Goal: Task Accomplishment & Management: Manage account settings

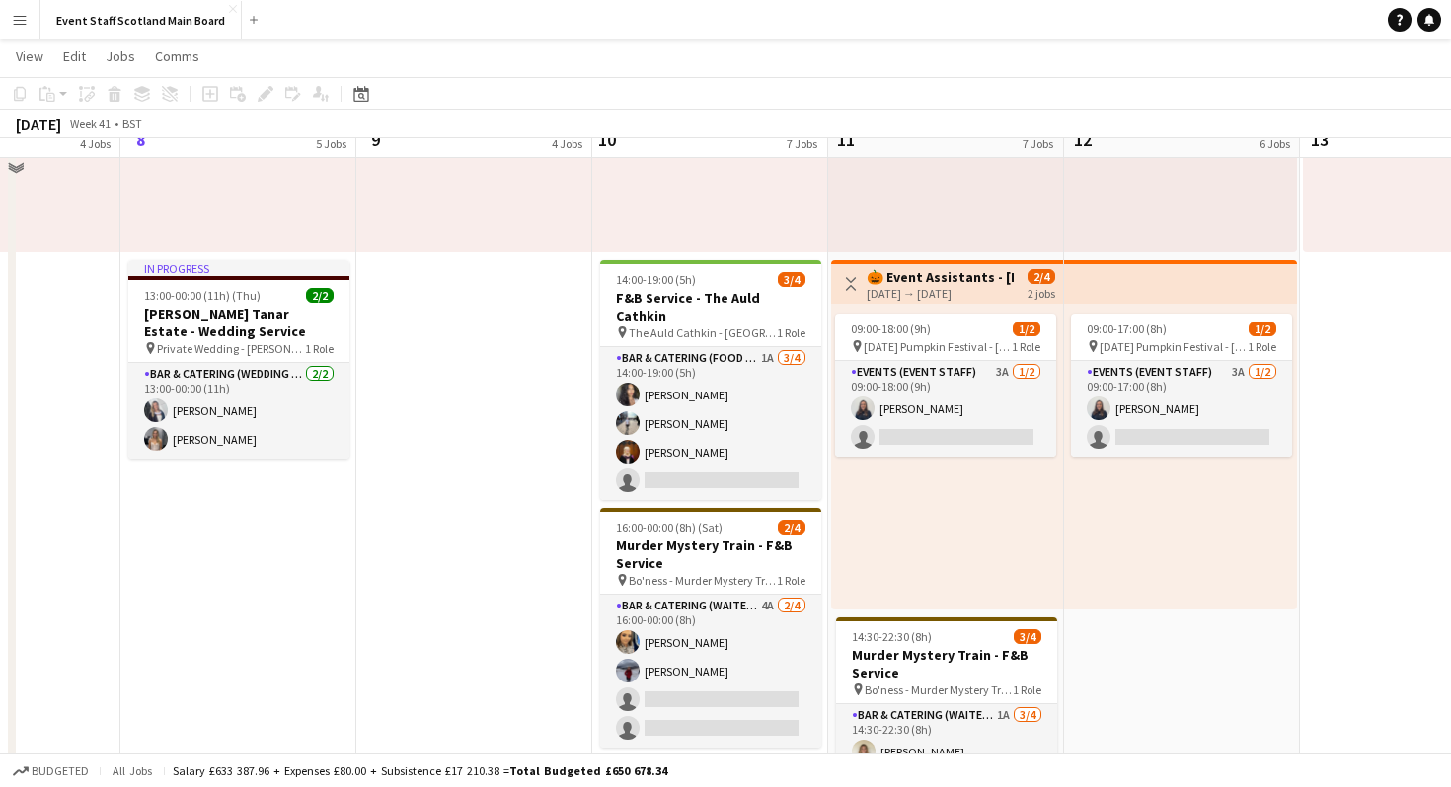
scroll to position [1186, 0]
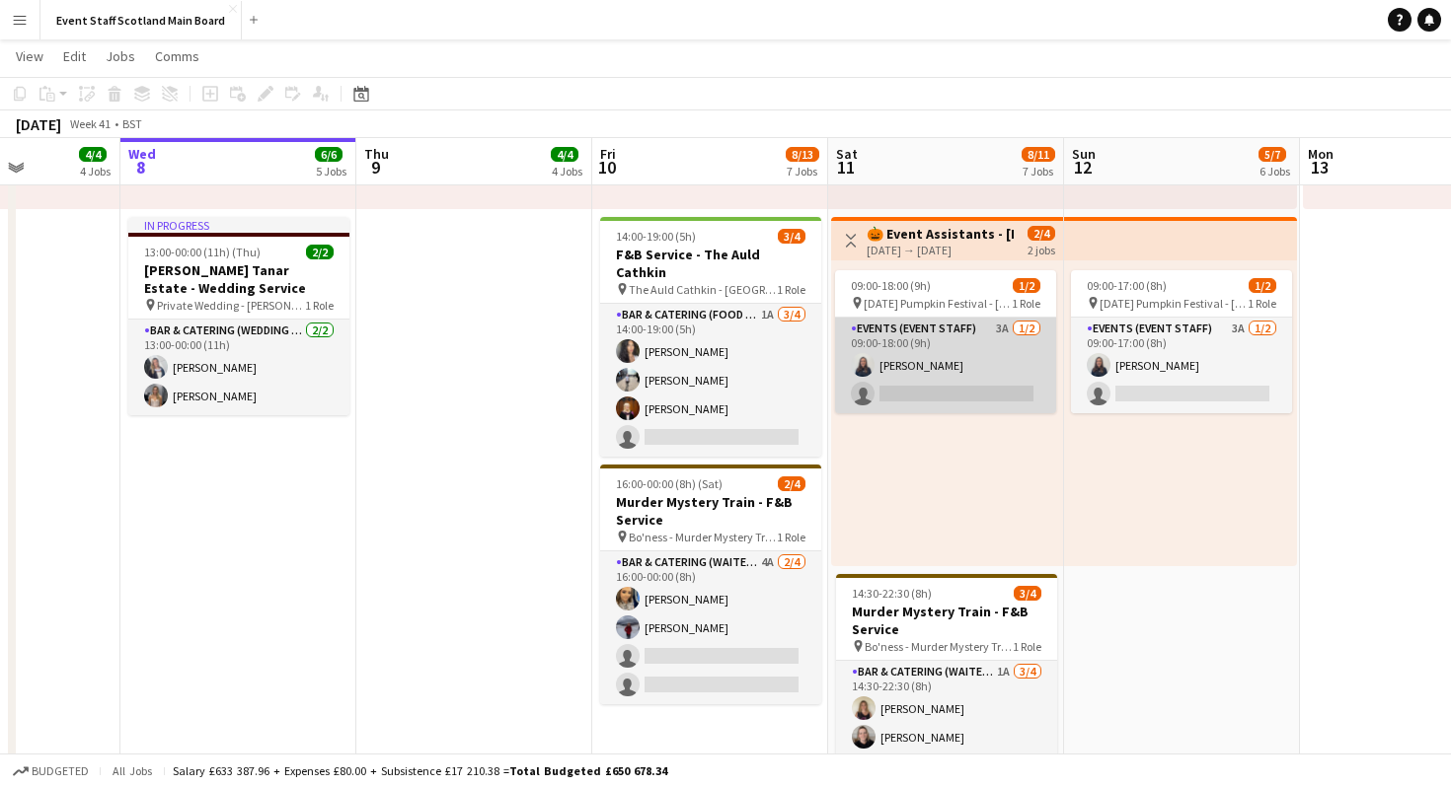
click at [955, 372] on app-card-role "Events (Event Staff) 3A [DATE] 09:00-18:00 (9h) [PERSON_NAME] single-neutral-ac…" at bounding box center [945, 366] width 221 height 96
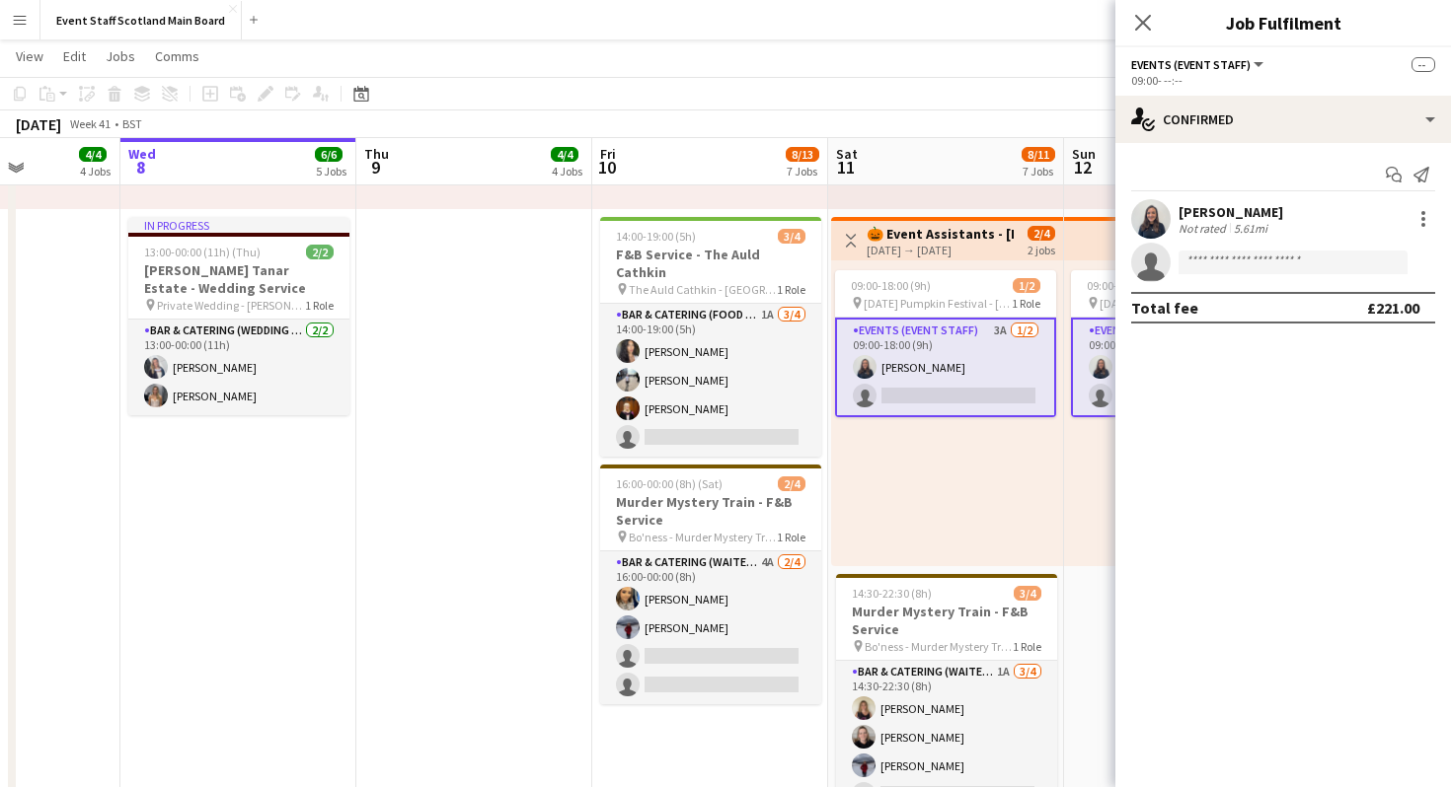
click at [1174, 211] on div "Carla Belloch Arango Not rated 5.61mi" at bounding box center [1283, 218] width 336 height 39
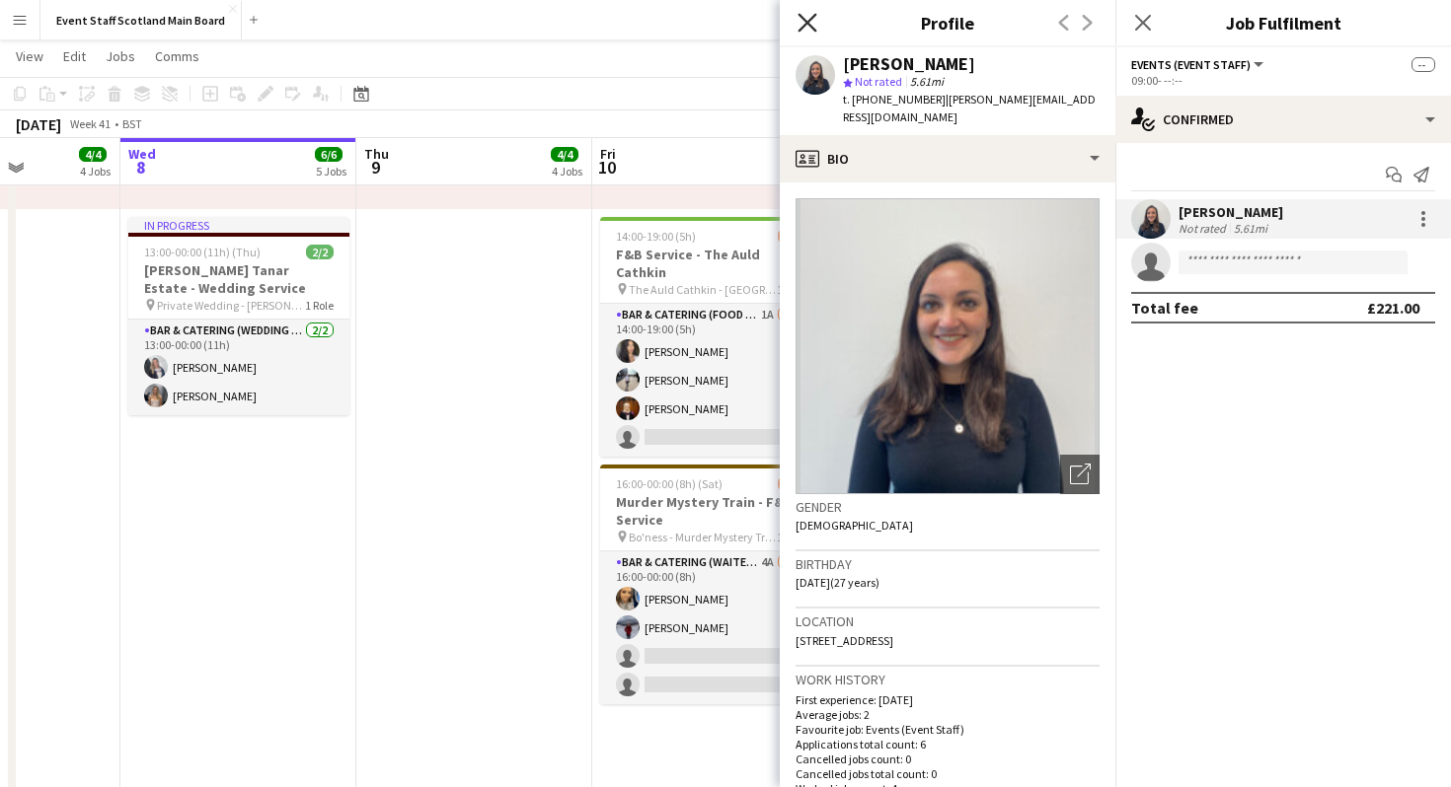
click at [801, 27] on icon at bounding box center [806, 22] width 19 height 19
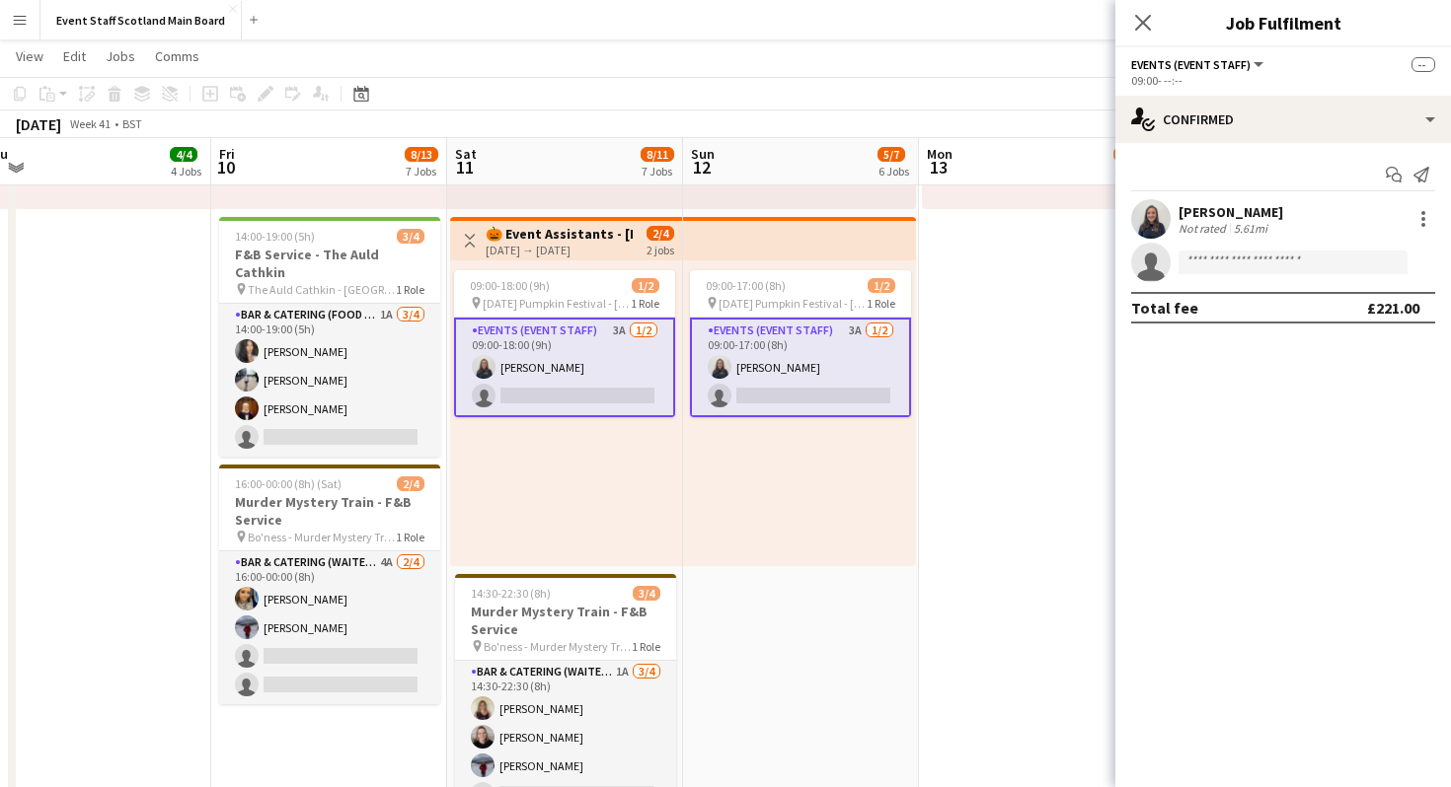
scroll to position [0, 984]
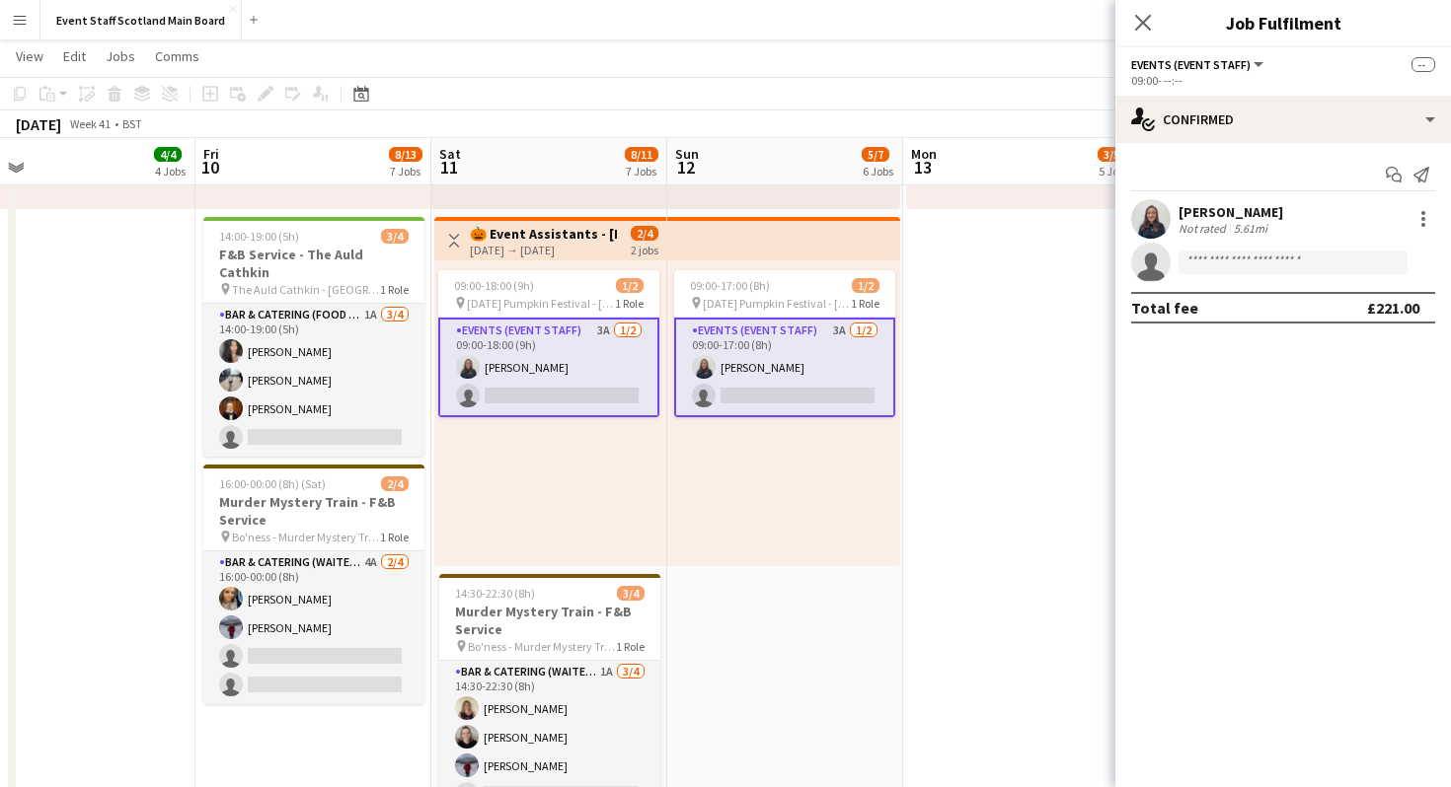
click at [631, 82] on app-toolbar "Copy Paste Paste Command V Paste with crew Command Shift V Paste linked Job Del…" at bounding box center [725, 94] width 1451 height 34
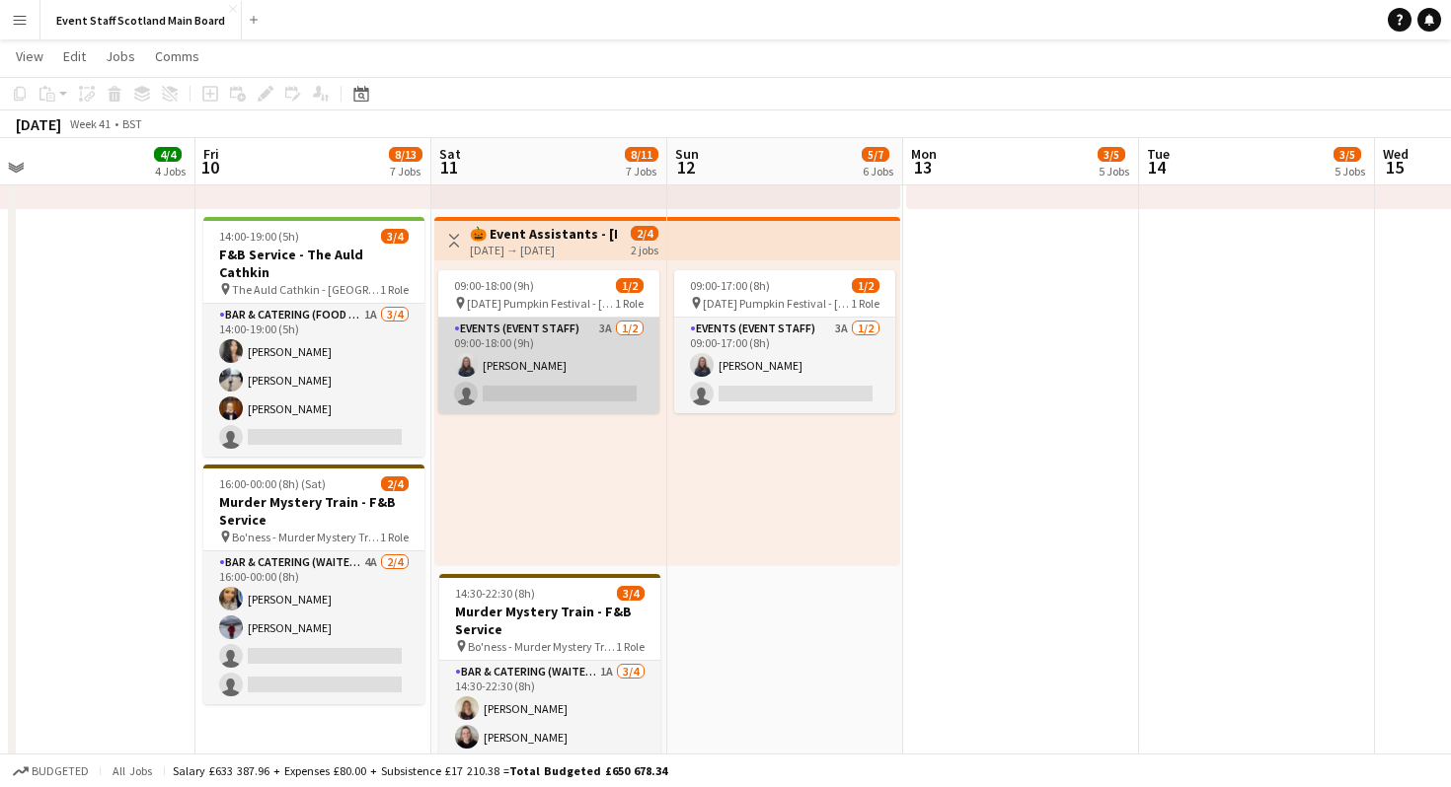
click at [566, 368] on app-card-role "Events (Event Staff) 3A [DATE] 09:00-18:00 (9h) [PERSON_NAME] single-neutral-ac…" at bounding box center [548, 366] width 221 height 96
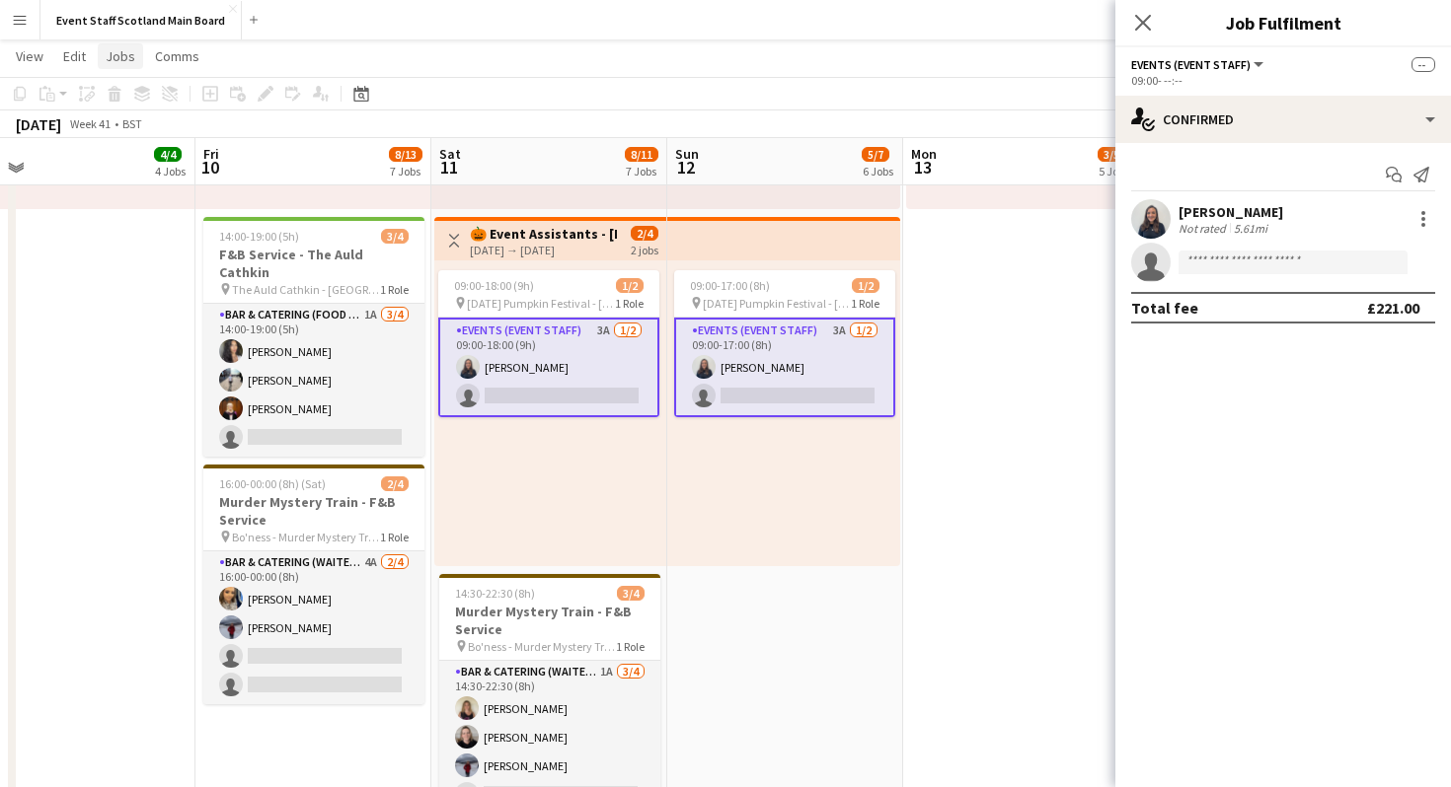
click at [118, 50] on span "Jobs" at bounding box center [121, 56] width 30 height 18
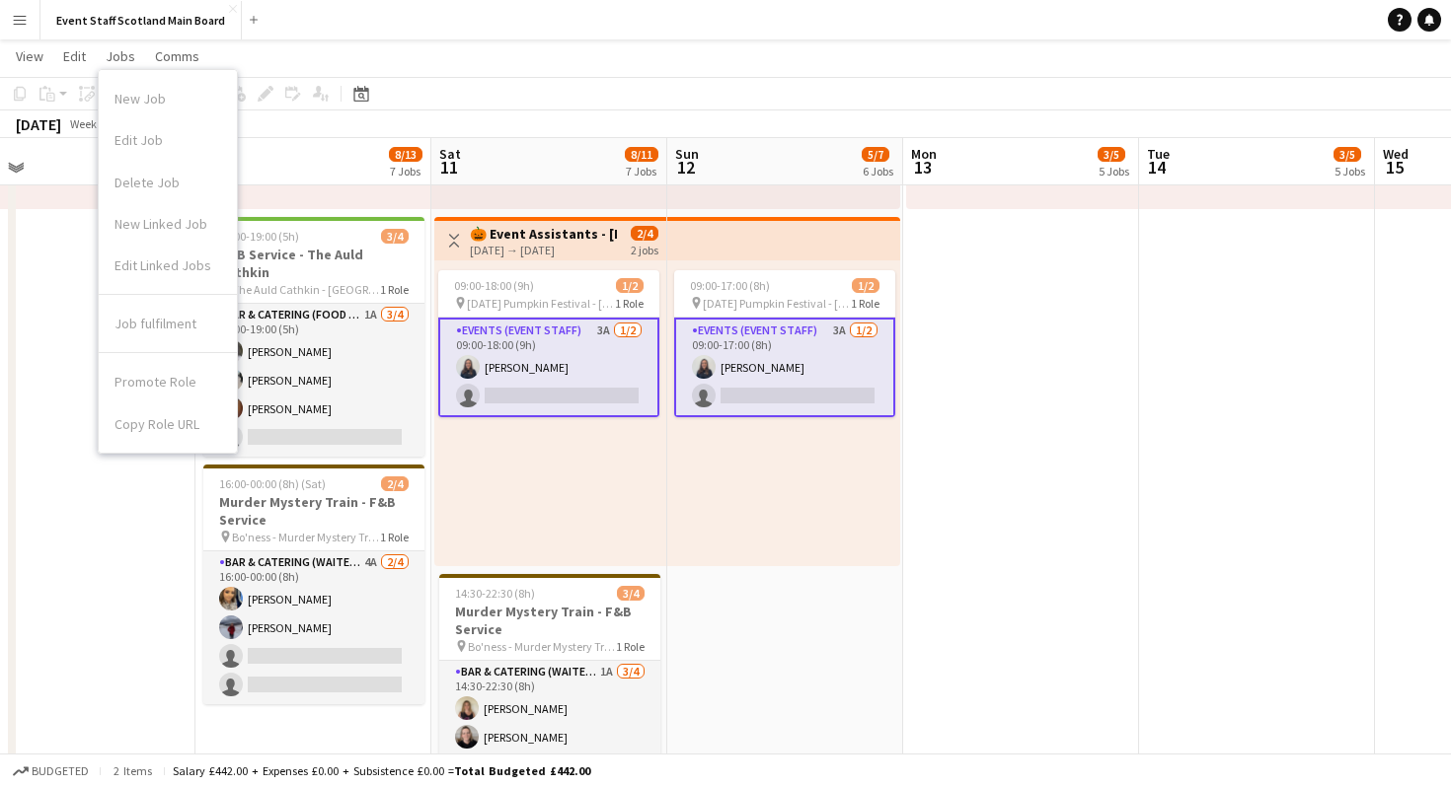
click at [134, 419] on div "Promote Role Copy Role URL" at bounding box center [168, 398] width 138 height 91
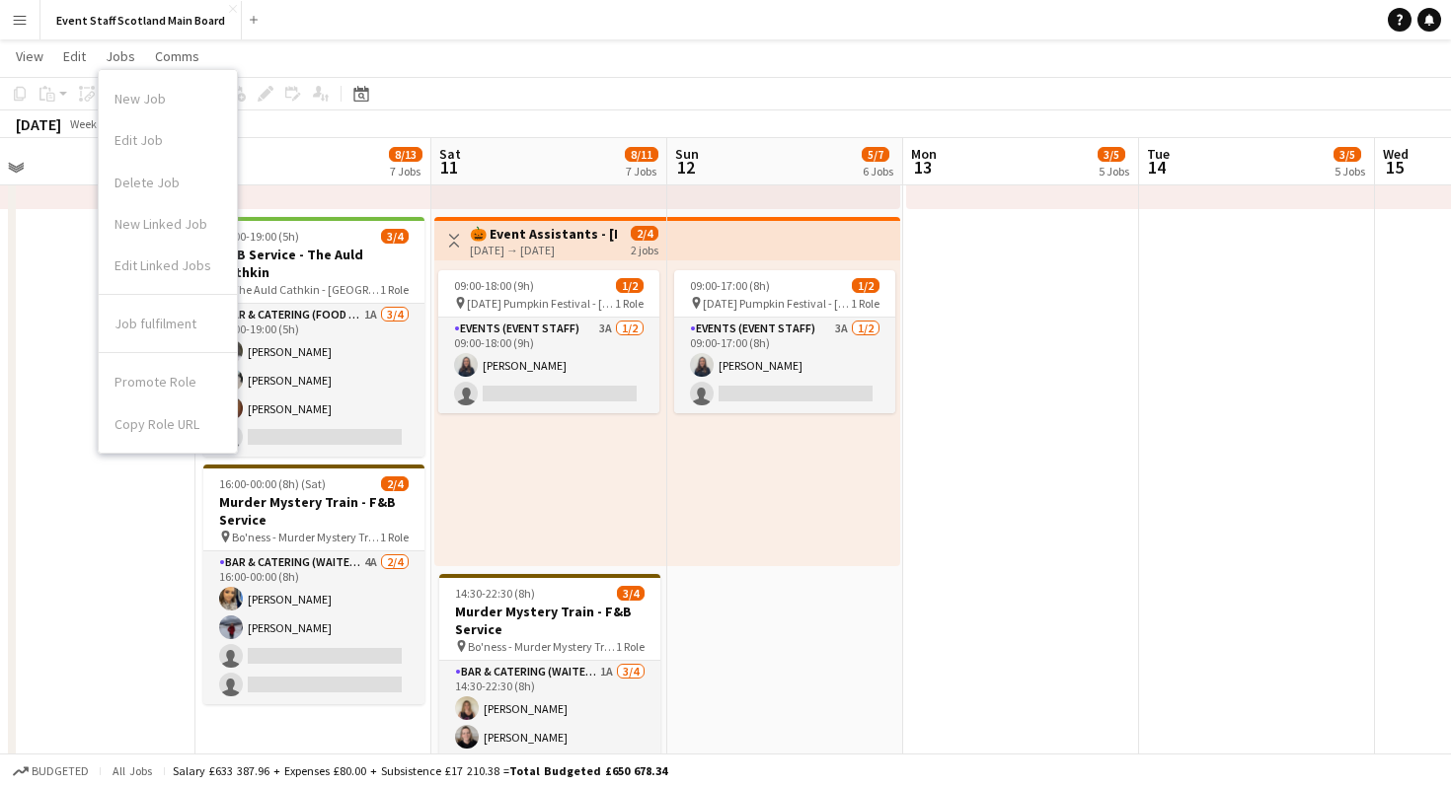
click at [629, 52] on app-page-menu "View Day view expanded Day view collapsed Month view Date picker Jump to [DATE]…" at bounding box center [725, 57] width 1451 height 37
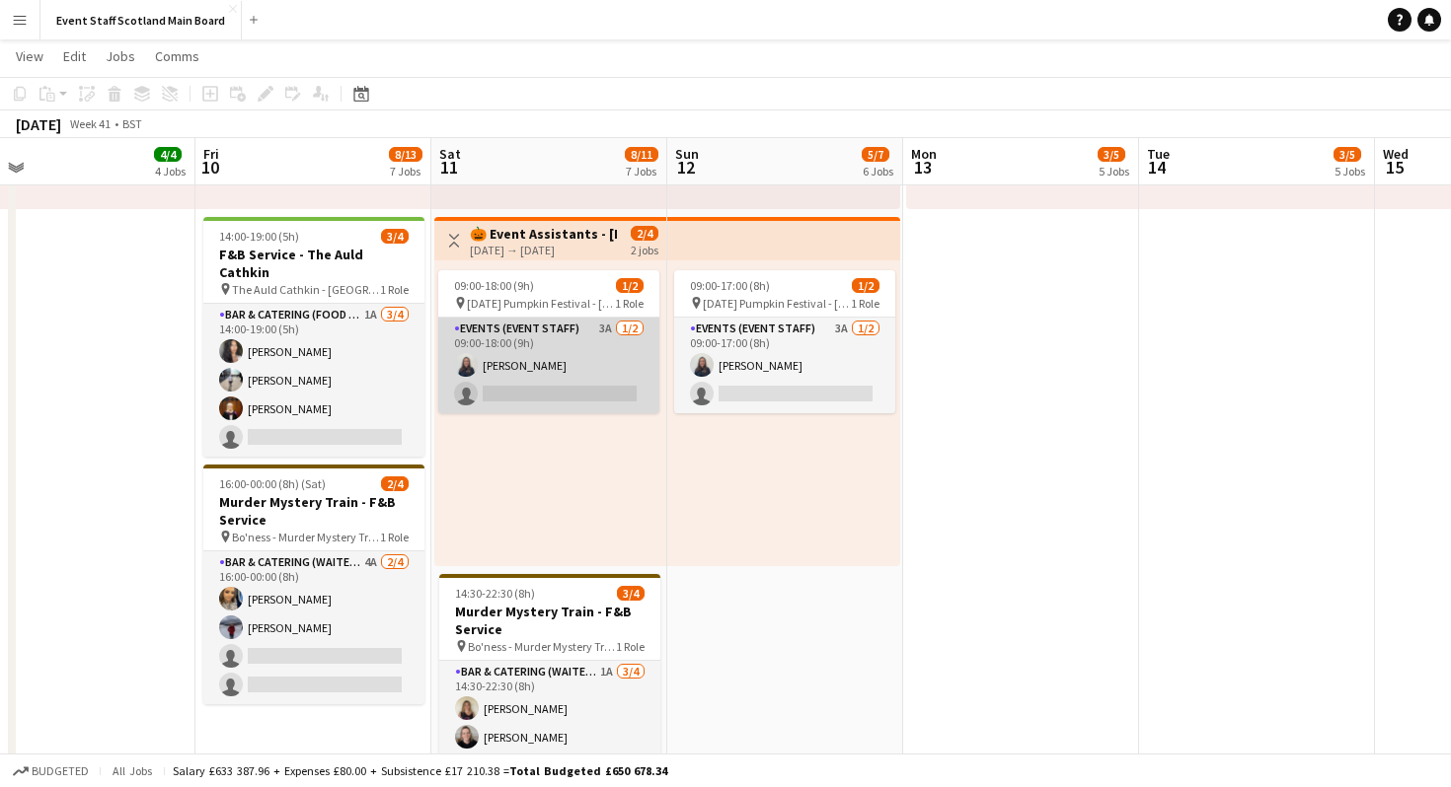
click at [594, 371] on app-card-role "Events (Event Staff) 3A [DATE] 09:00-18:00 (9h) [PERSON_NAME] single-neutral-ac…" at bounding box center [548, 366] width 221 height 96
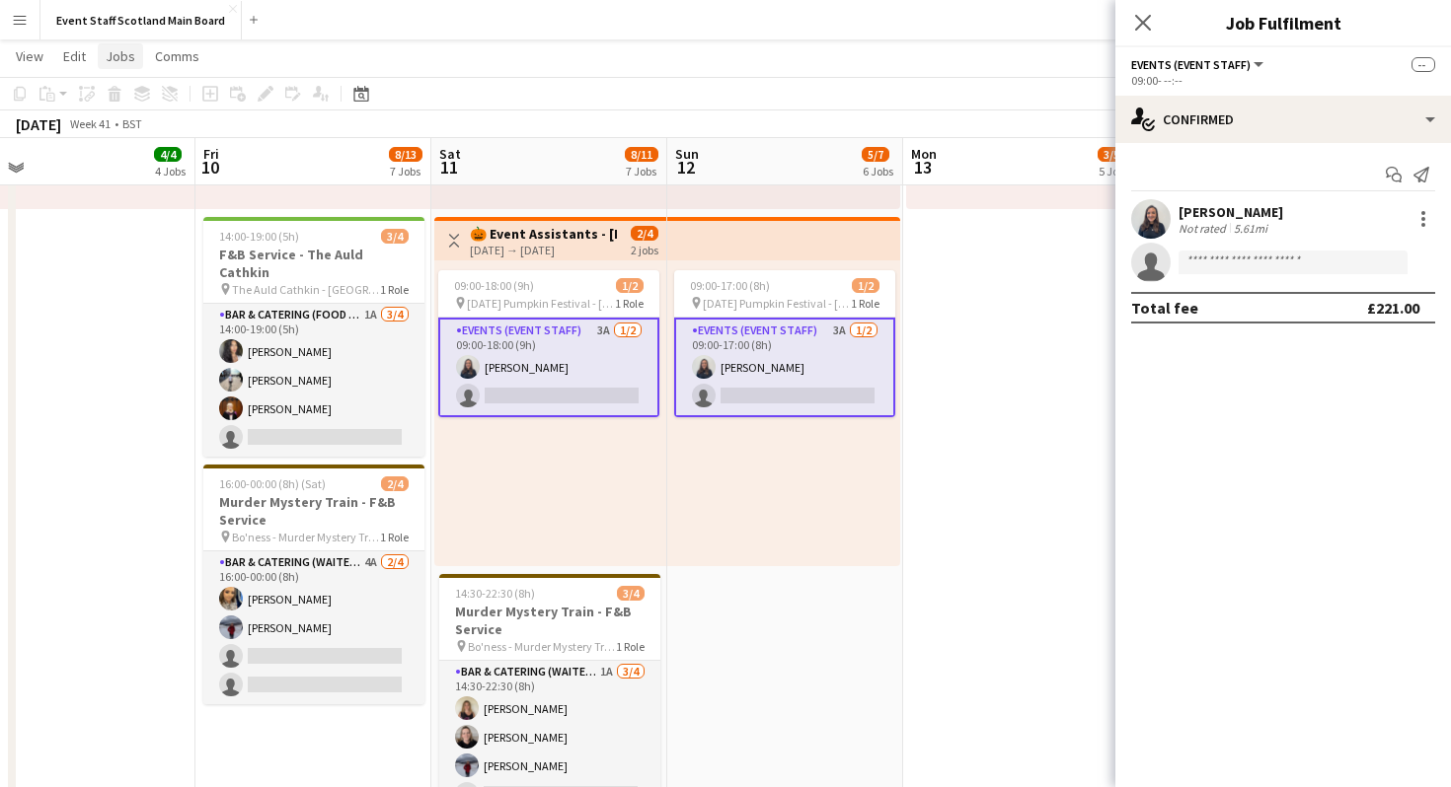
click at [124, 56] on span "Jobs" at bounding box center [121, 56] width 30 height 18
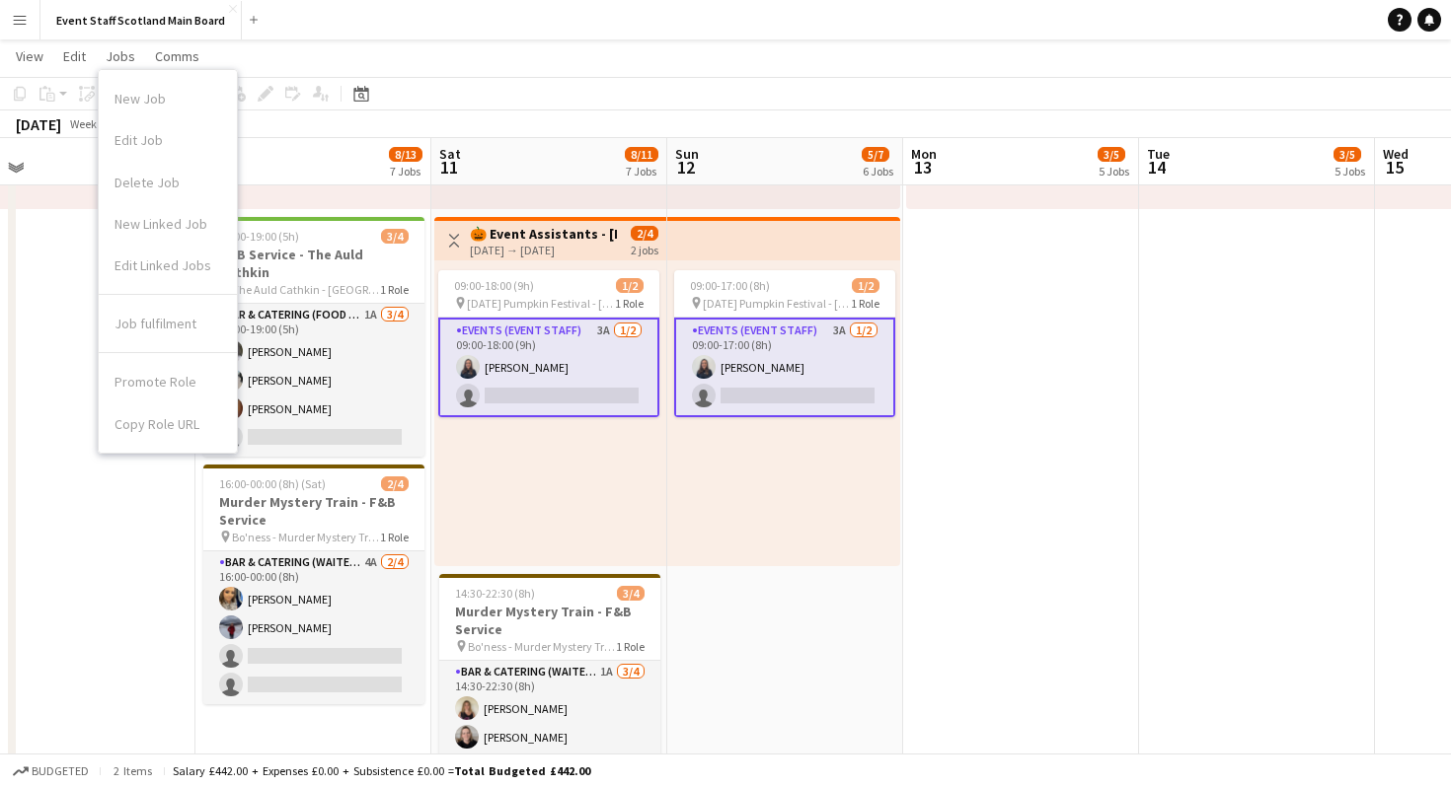
click at [467, 95] on app-toolbar "Copy Paste Paste Command V Paste with crew Command Shift V Paste linked Job Del…" at bounding box center [725, 94] width 1451 height 34
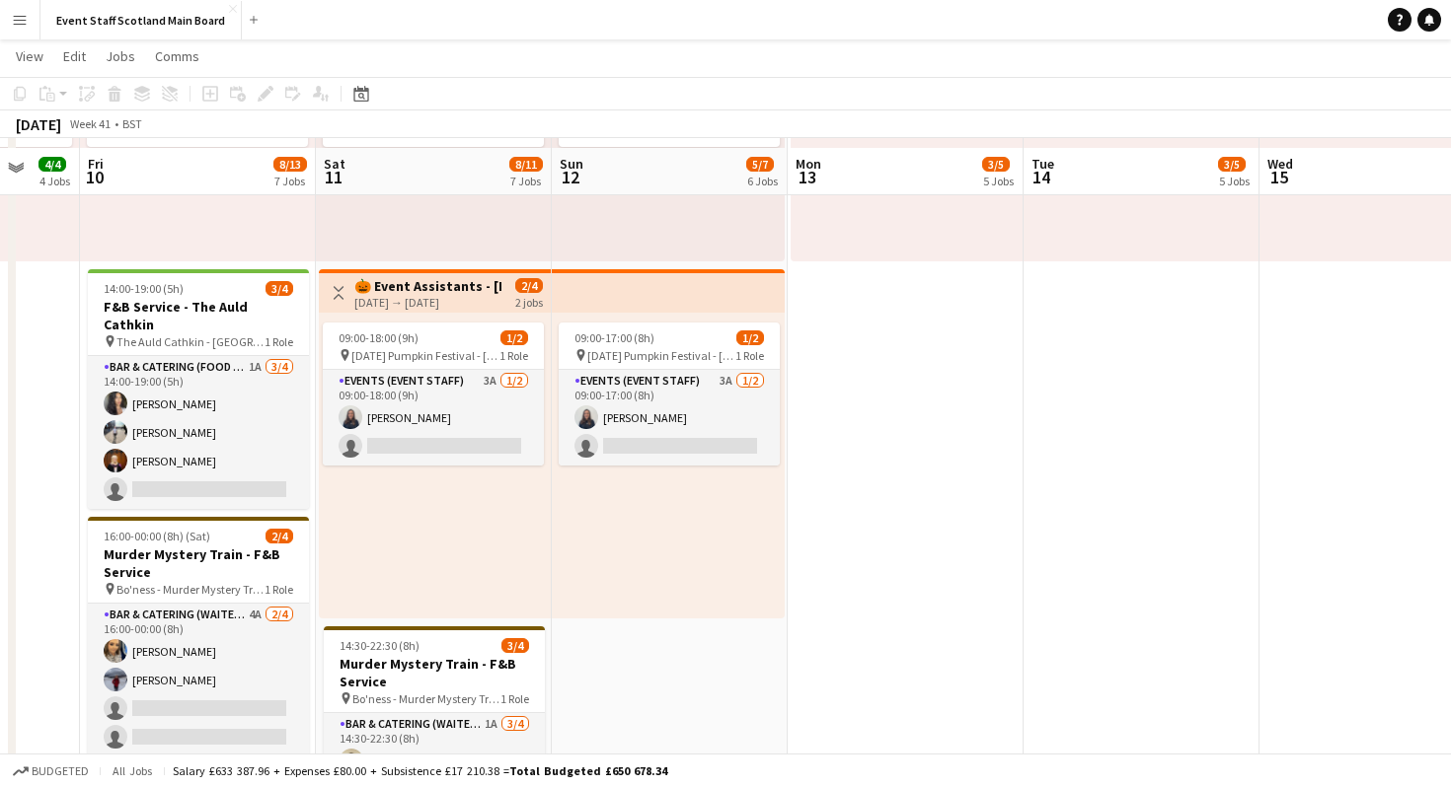
scroll to position [1163, 0]
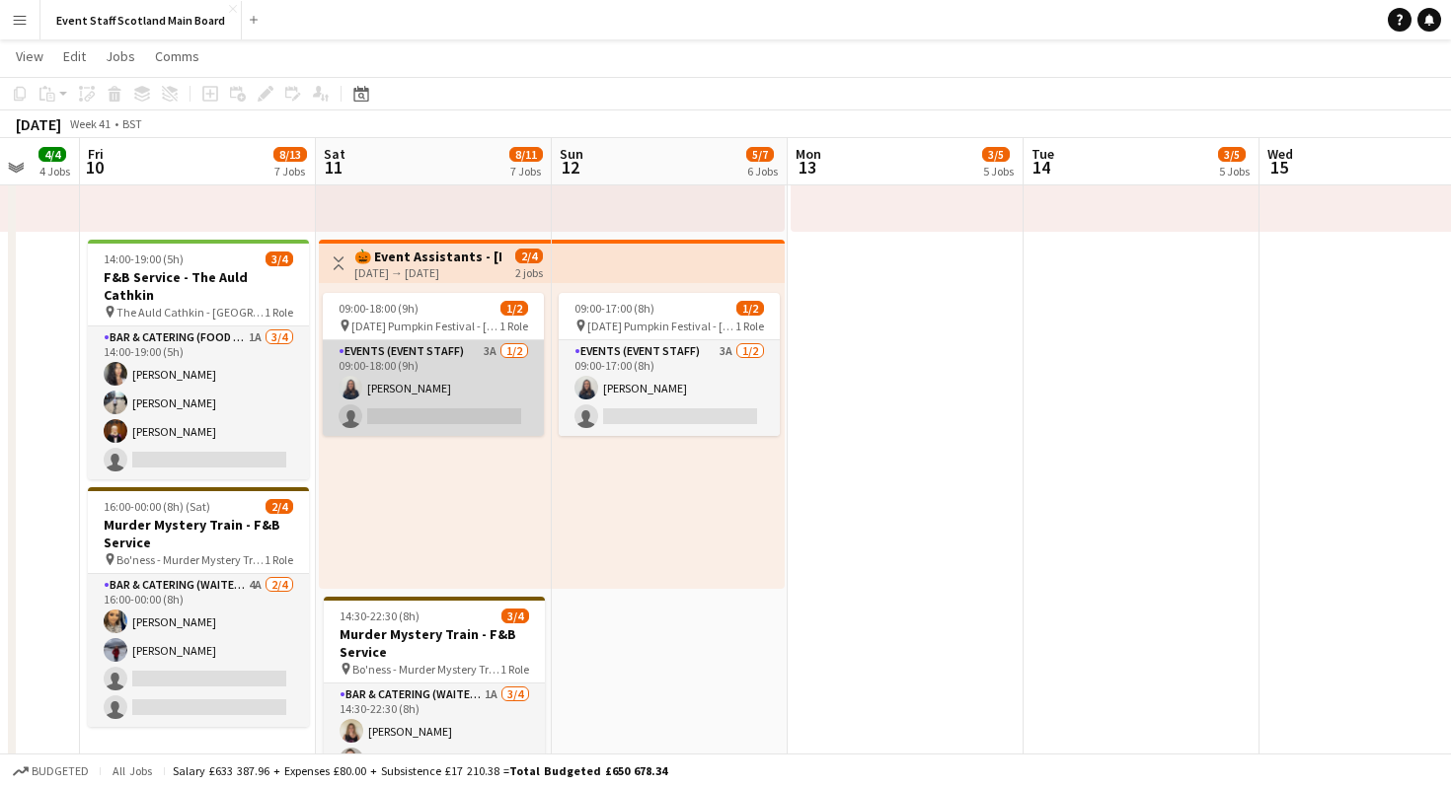
click at [500, 387] on app-card-role "Events (Event Staff) 3A [DATE] 09:00-18:00 (9h) [PERSON_NAME] single-neutral-ac…" at bounding box center [433, 388] width 221 height 96
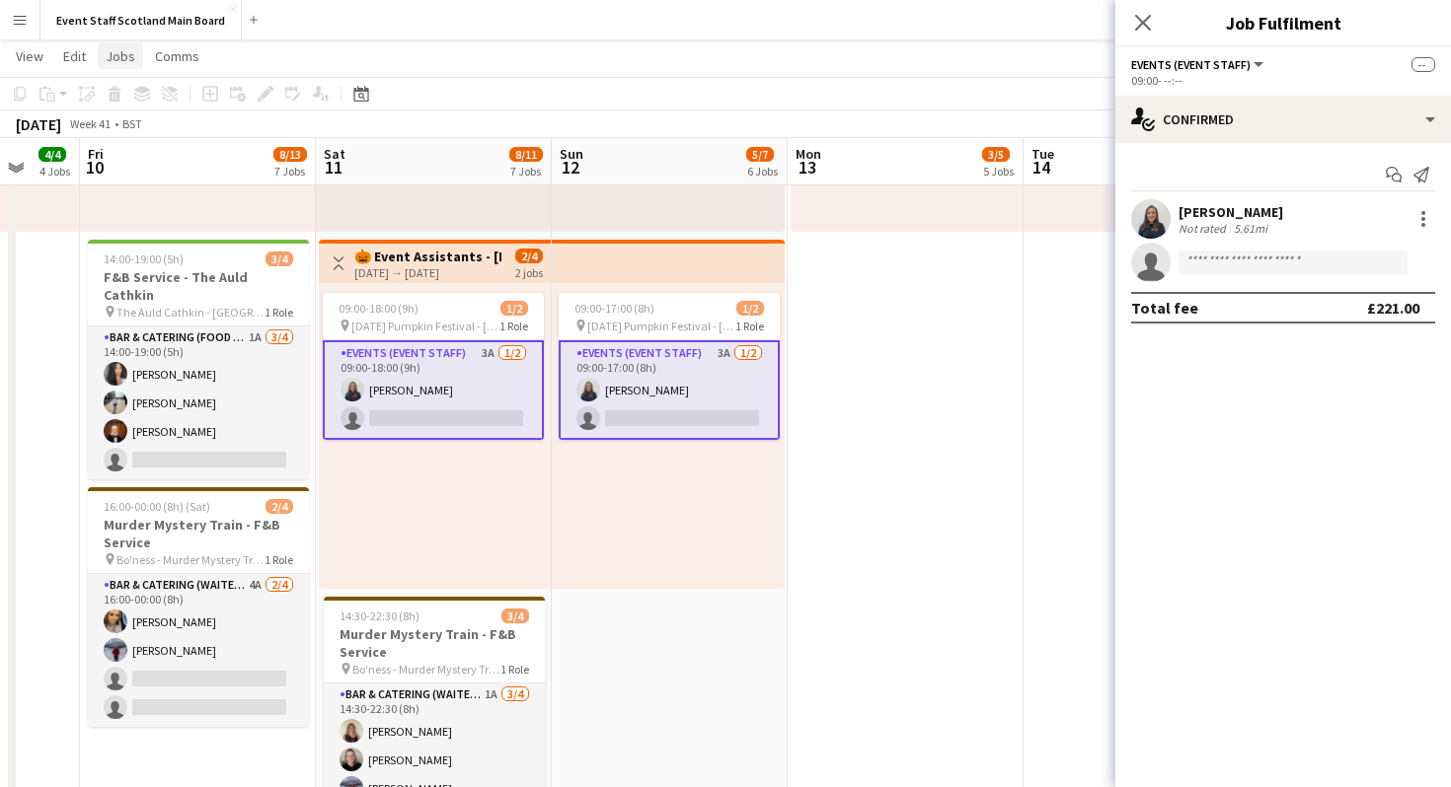
click at [130, 52] on span "Jobs" at bounding box center [121, 56] width 30 height 18
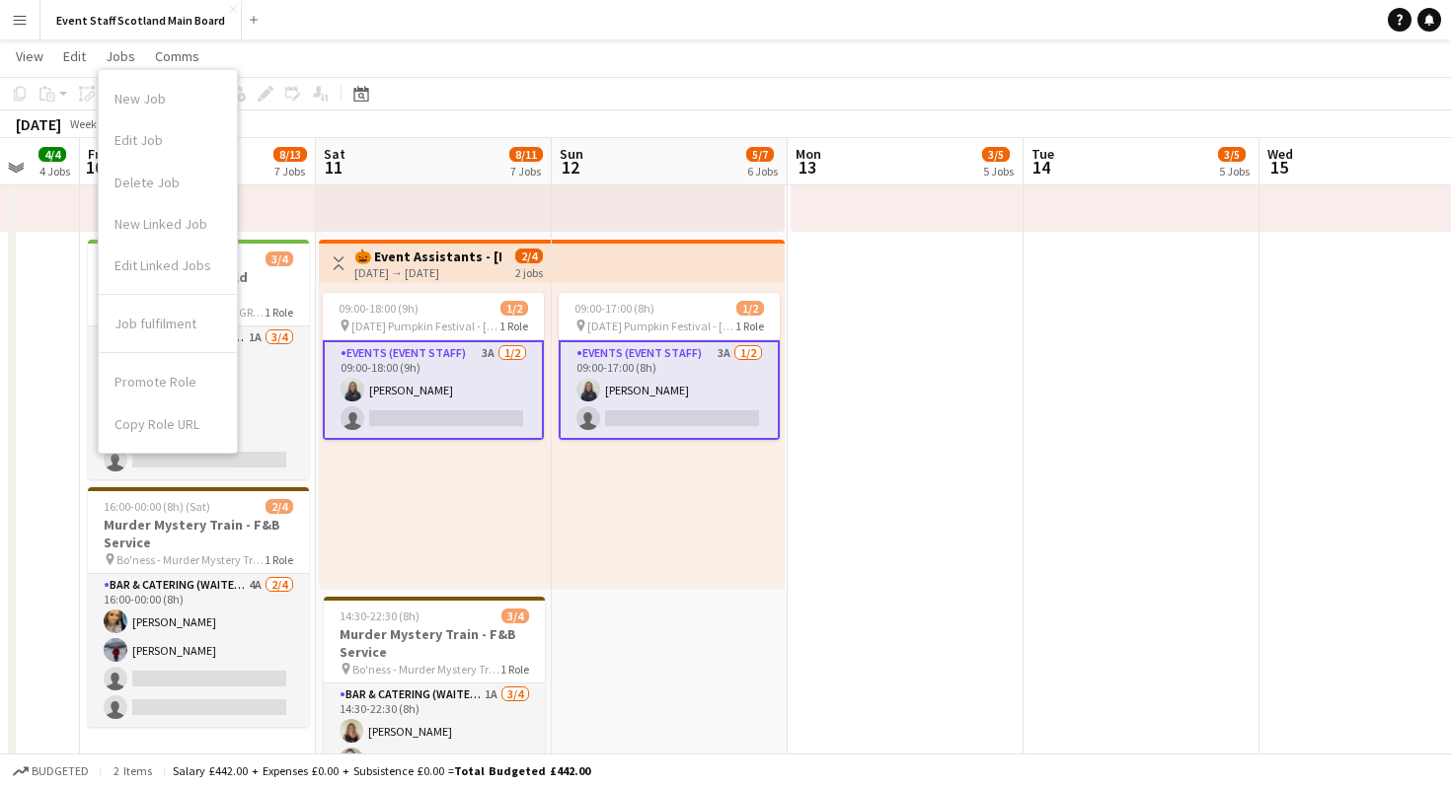
click at [460, 59] on app-page-menu "View Day view expanded Day view collapsed Month view Date picker Jump to [DATE]…" at bounding box center [725, 57] width 1451 height 37
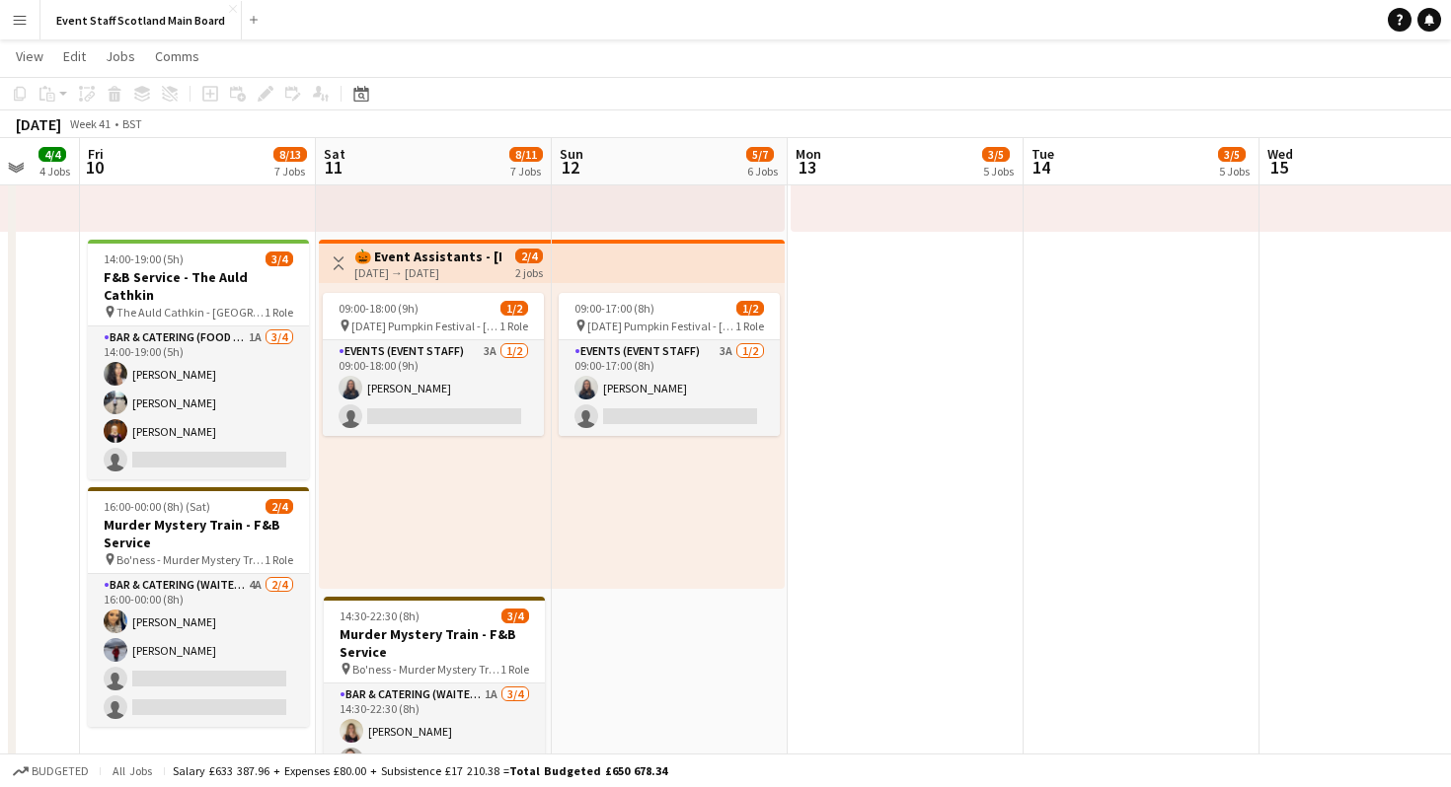
click at [524, 14] on app-navbar "Menu Boards Boards Boards All jobs Status Workforce Workforce My Workforce Recr…" at bounding box center [725, 19] width 1451 height 39
click at [113, 51] on span "Jobs" at bounding box center [121, 56] width 30 height 18
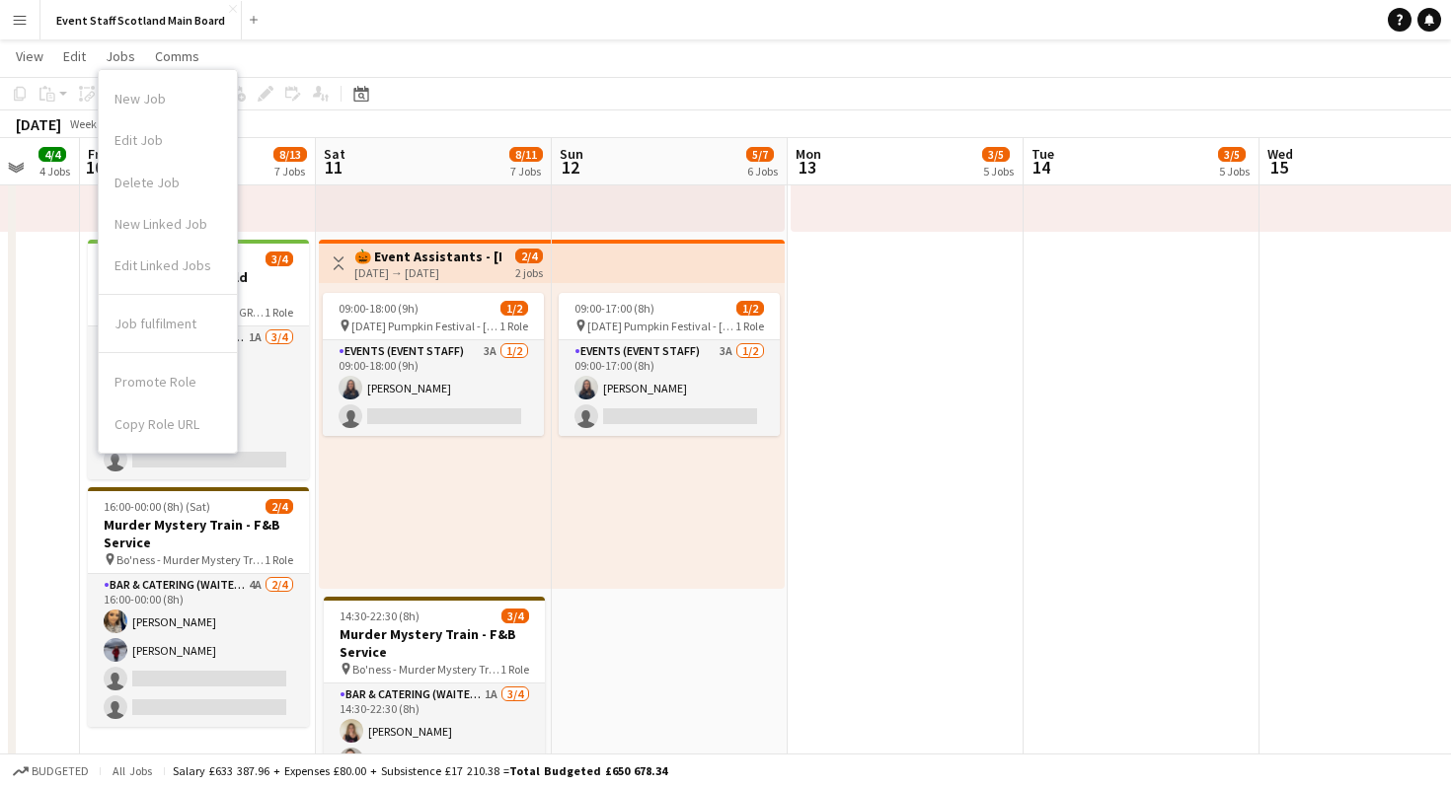
click at [153, 423] on div "Promote Role Copy Role URL" at bounding box center [168, 398] width 138 height 91
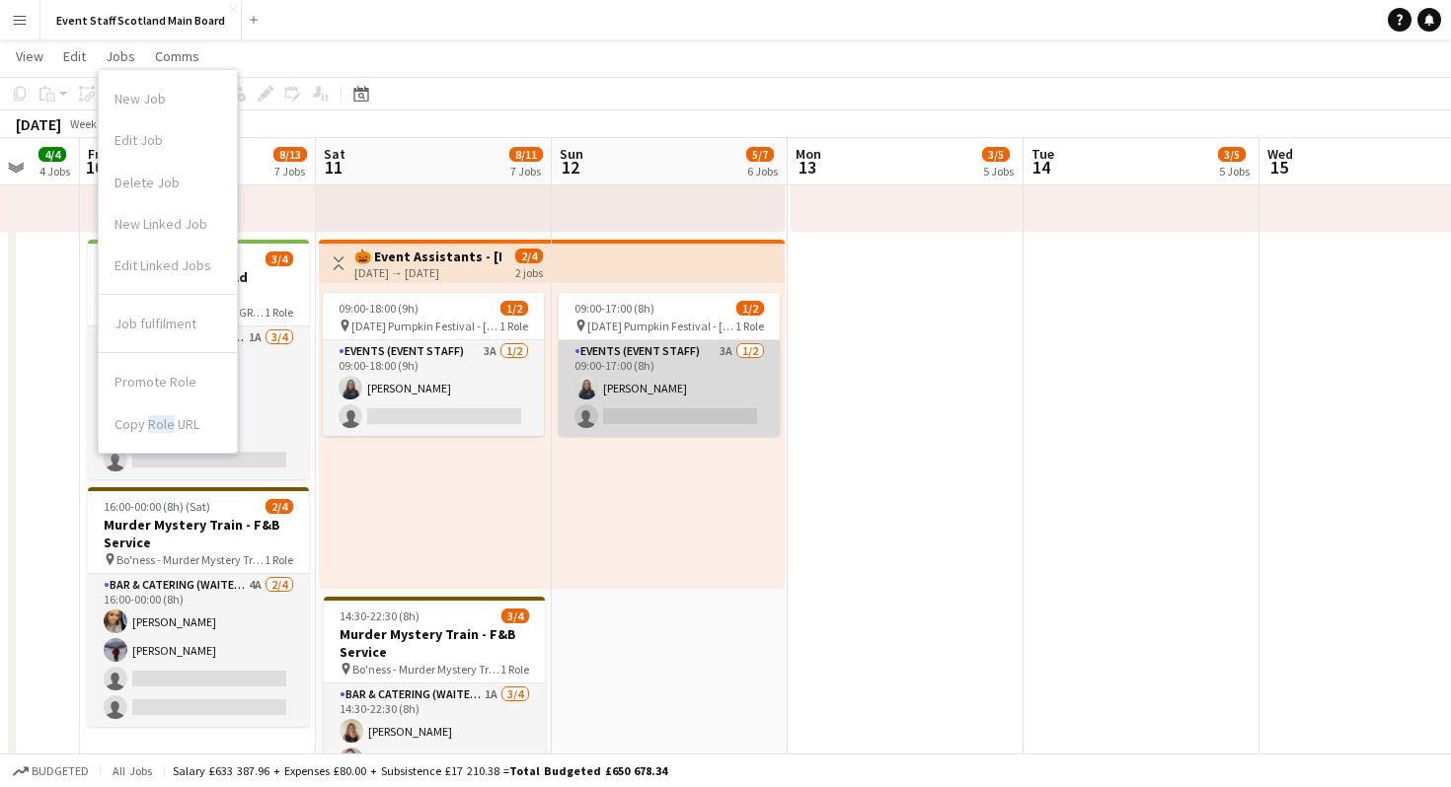
click at [715, 379] on app-card-role "Events (Event Staff) 3A [DATE] 09:00-17:00 (8h) [PERSON_NAME] single-neutral-ac…" at bounding box center [669, 388] width 221 height 96
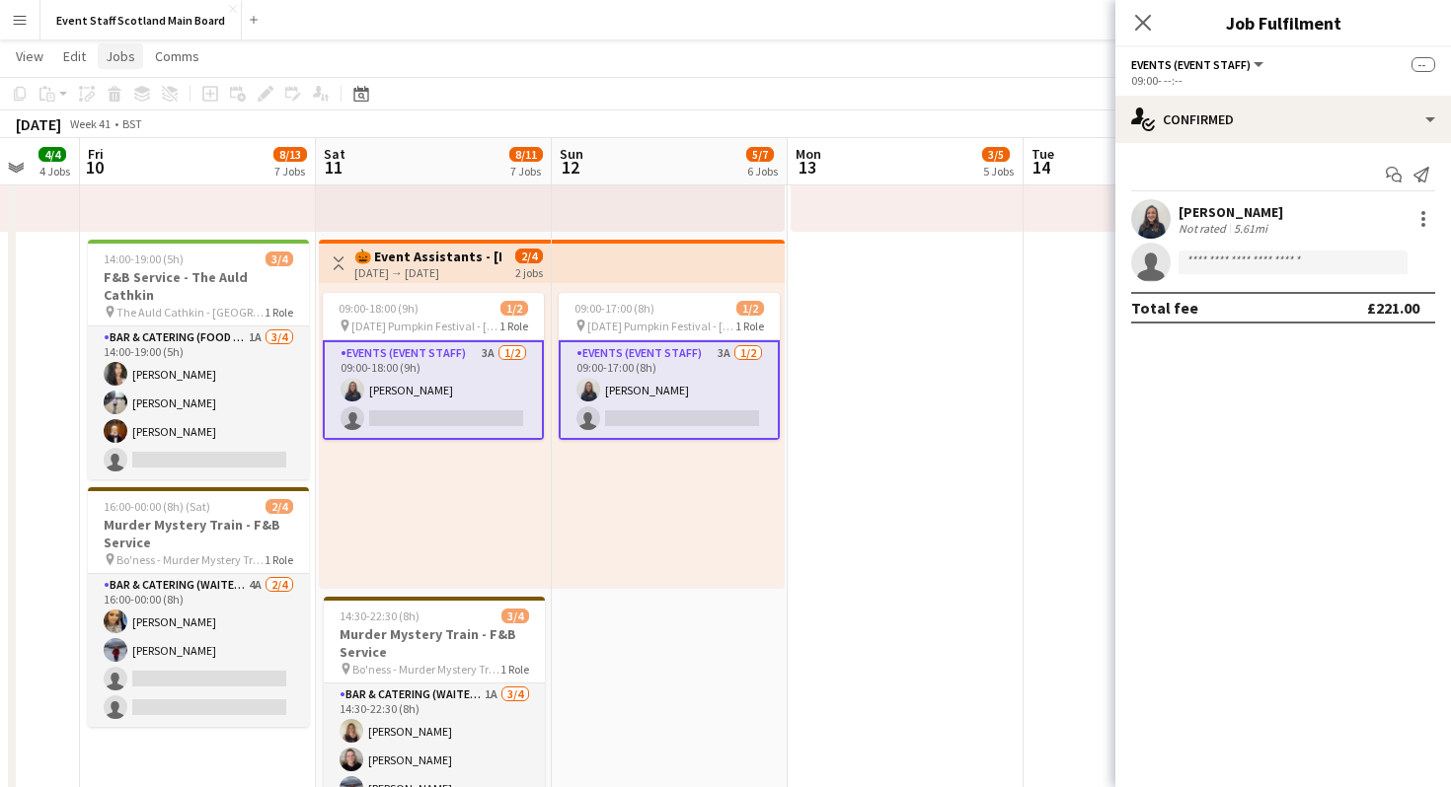
click at [125, 60] on span "Jobs" at bounding box center [121, 56] width 30 height 18
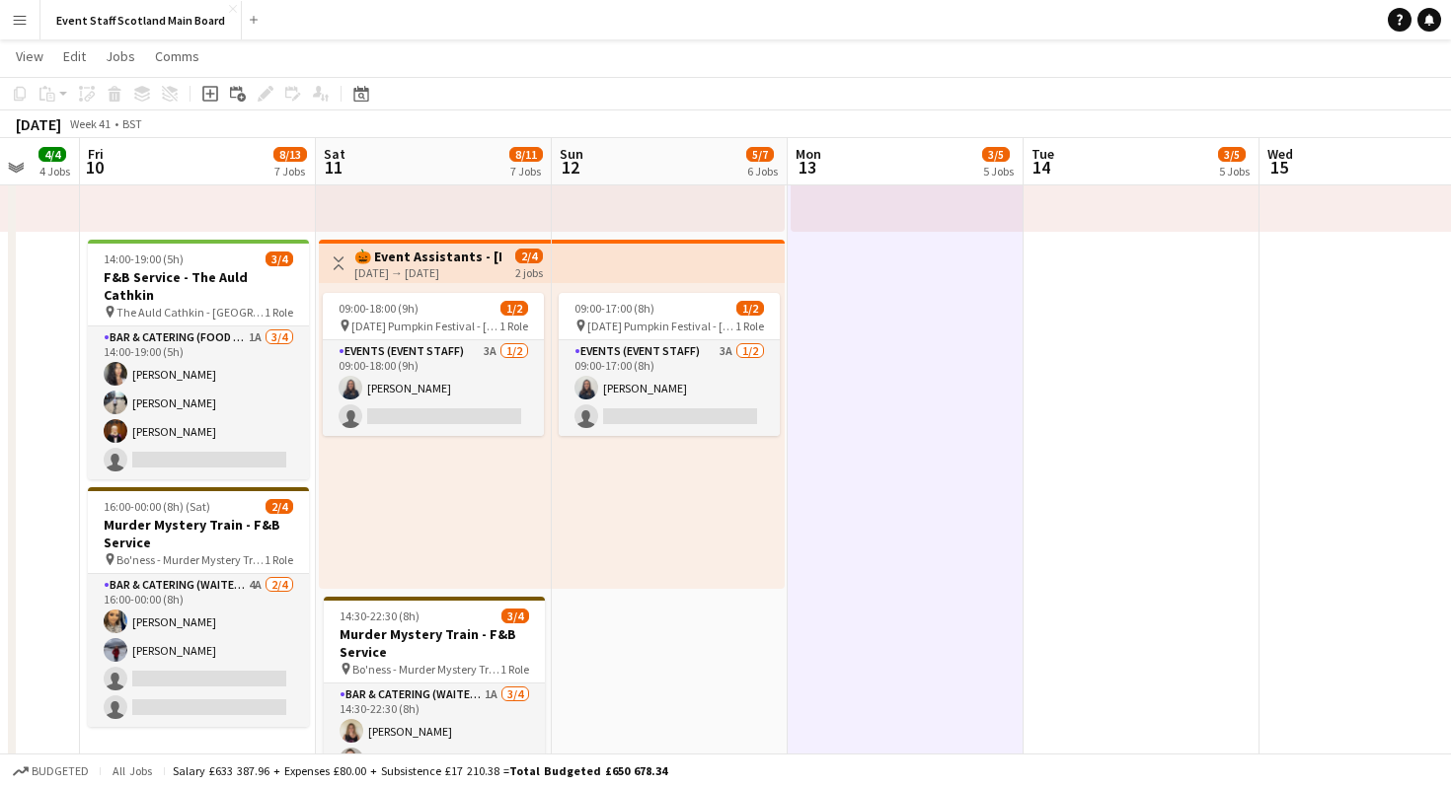
click at [455, 258] on h3 "🎃 Event Assistants - [DATE] Pumpkin Festival 🎃" at bounding box center [427, 257] width 147 height 18
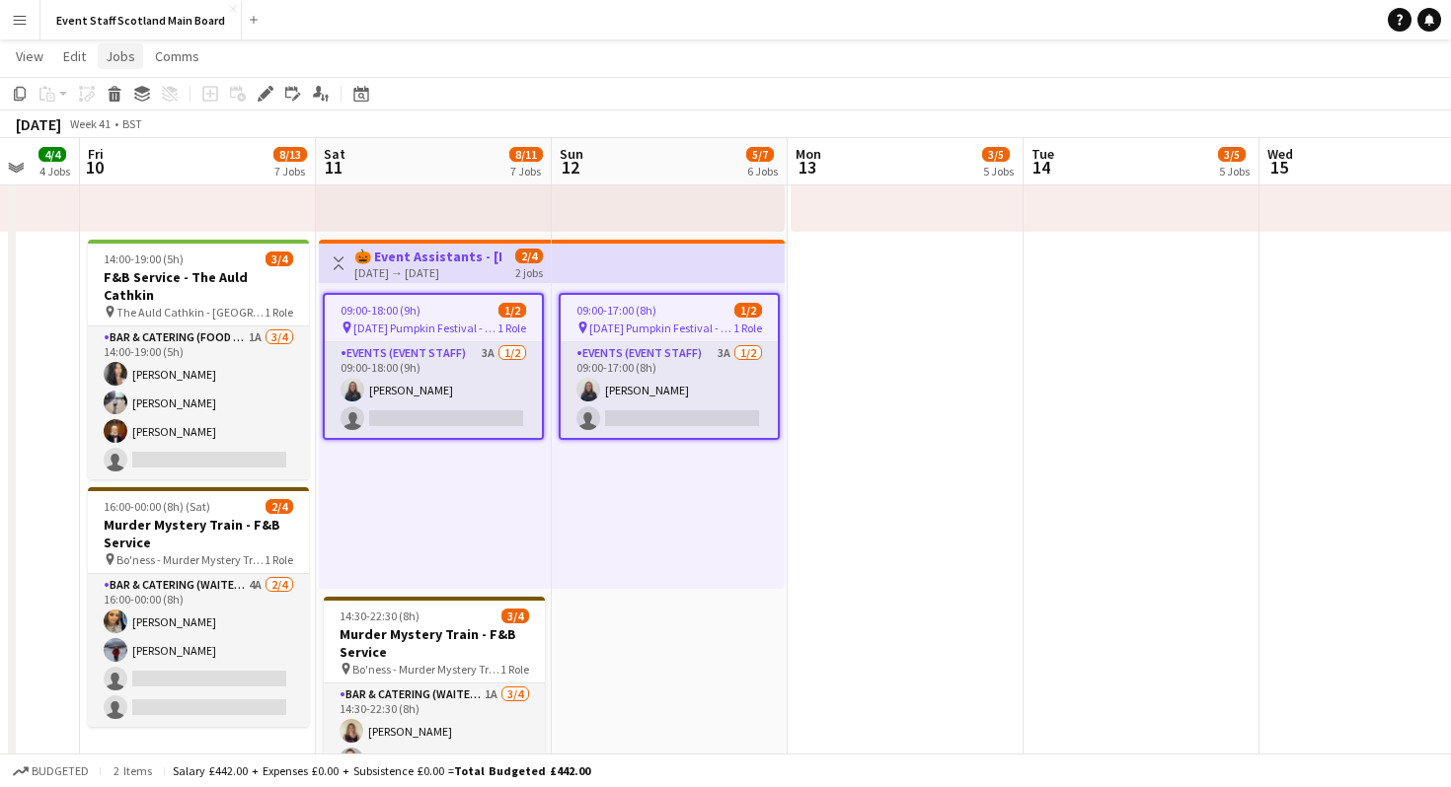
click at [113, 49] on span "Jobs" at bounding box center [121, 56] width 30 height 18
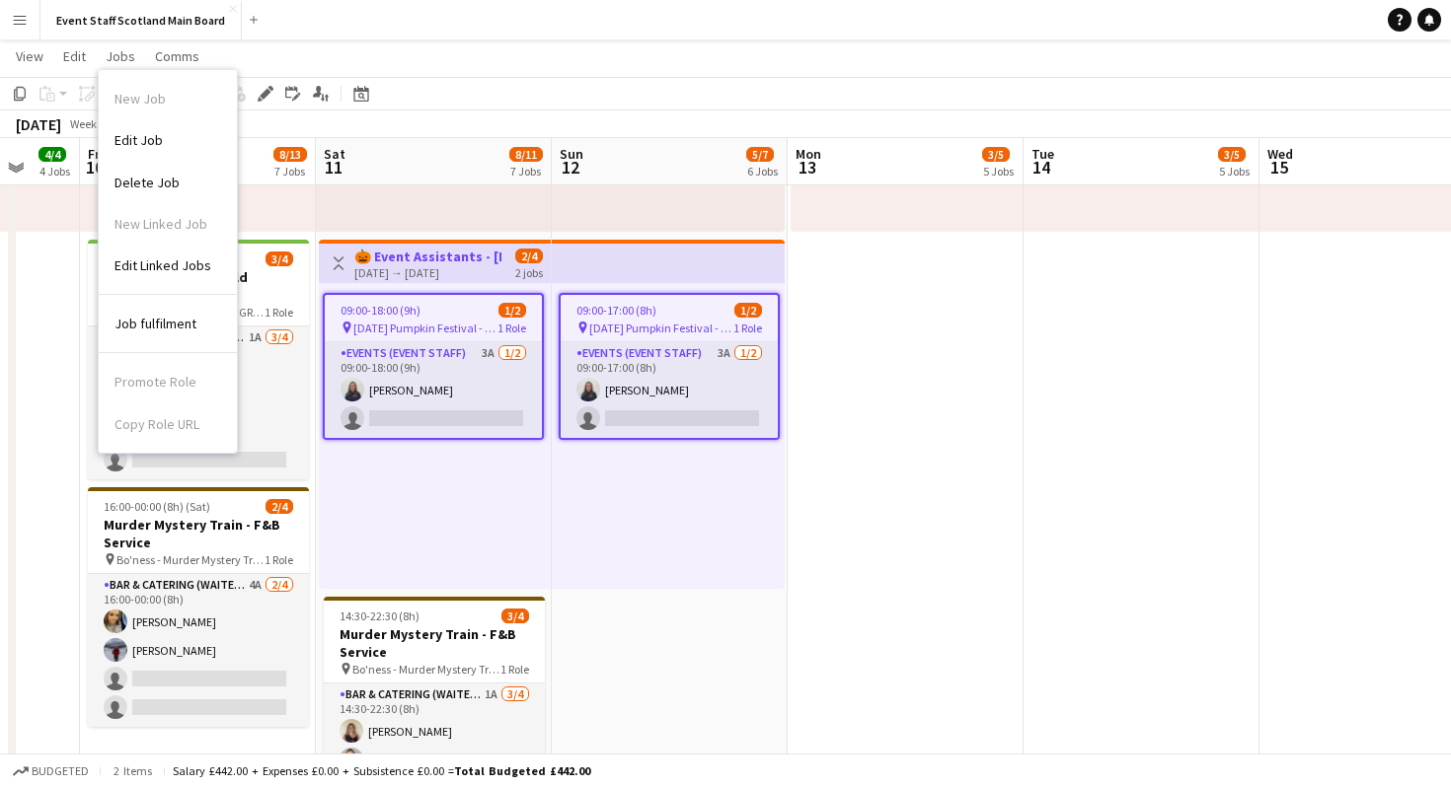
click at [500, 67] on app-page-menu "View Day view expanded Day view collapsed Month view Date picker Jump to [DATE]…" at bounding box center [725, 57] width 1451 height 37
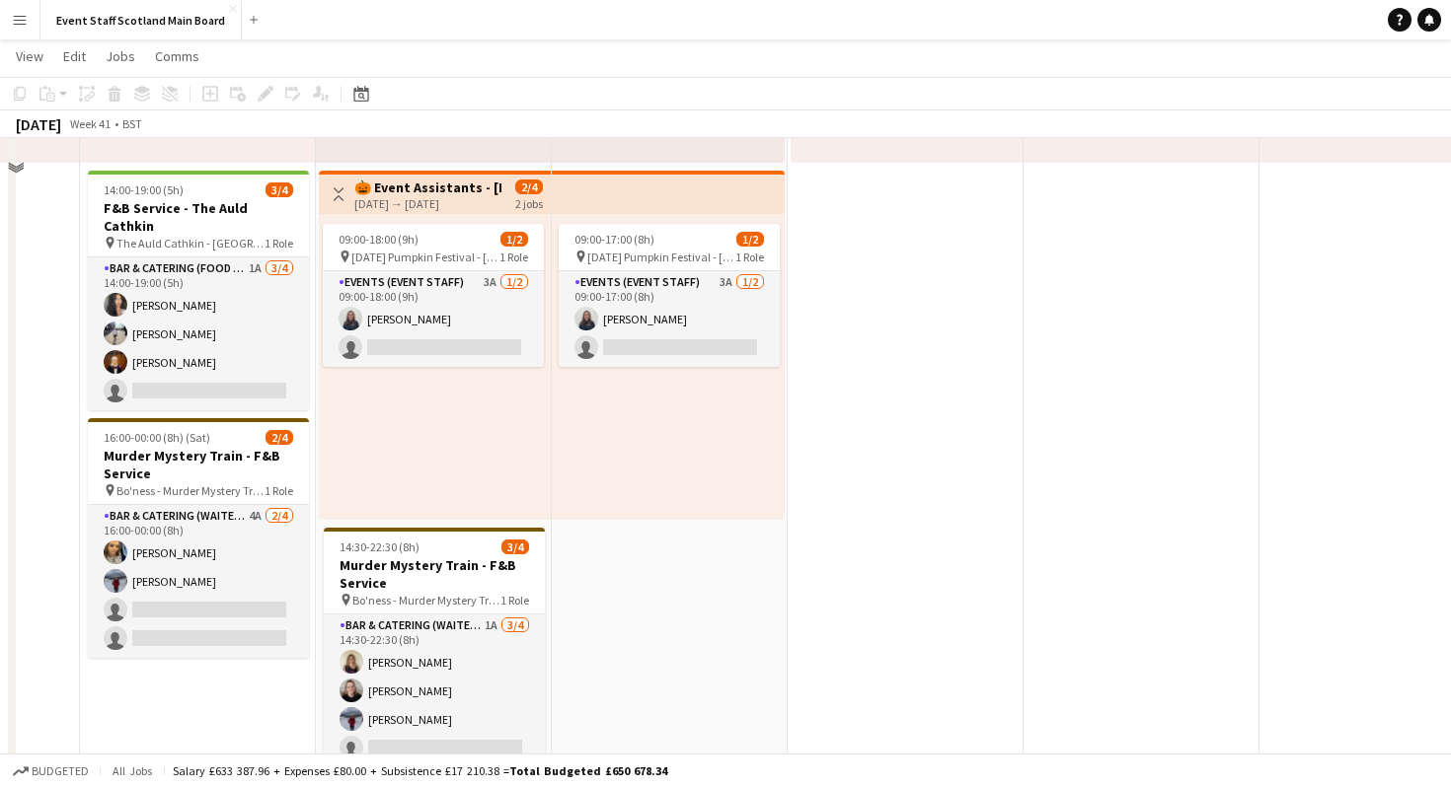
scroll to position [1287, 0]
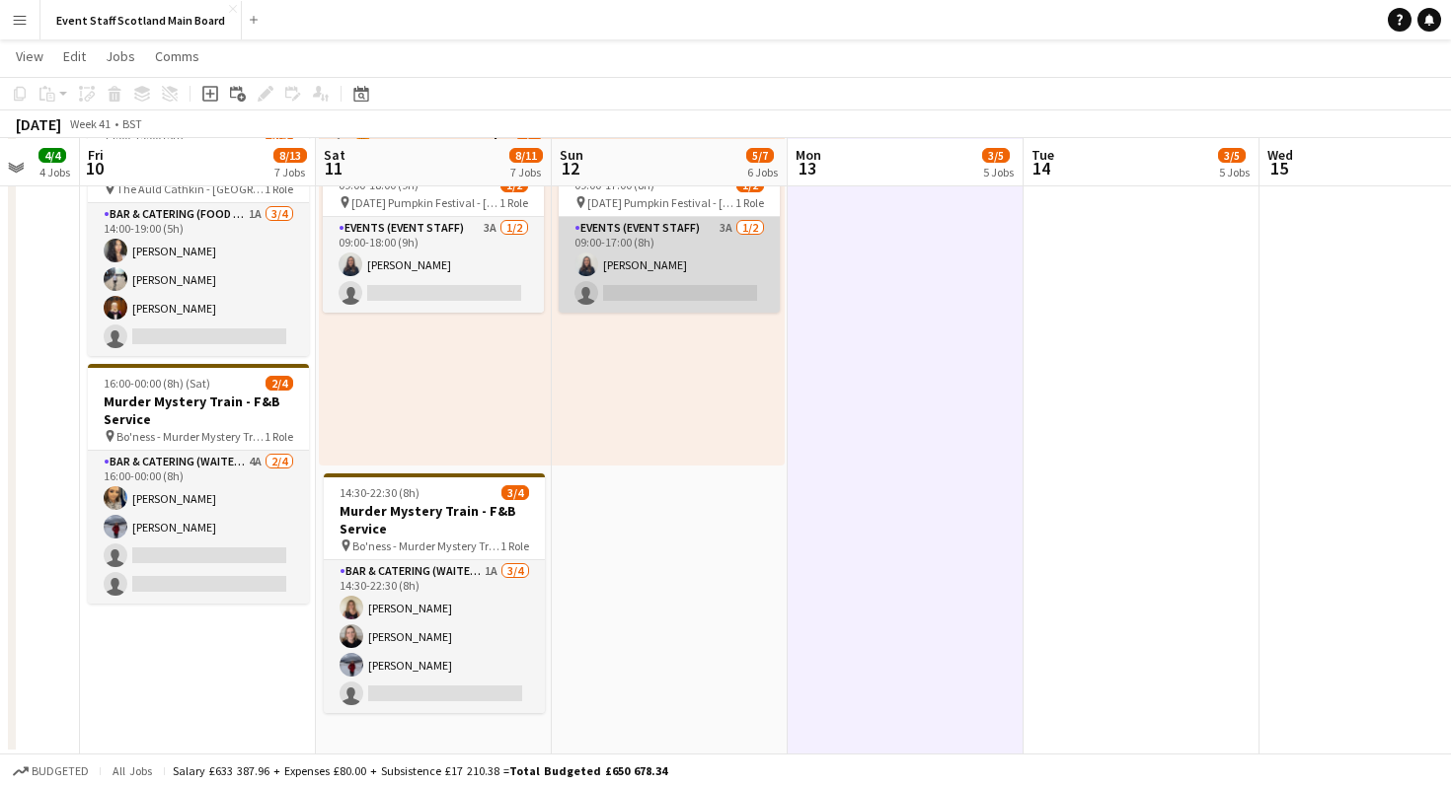
click at [750, 282] on app-card-role "Events (Event Staff) 3A [DATE] 09:00-17:00 (8h) [PERSON_NAME] single-neutral-ac…" at bounding box center [669, 265] width 221 height 96
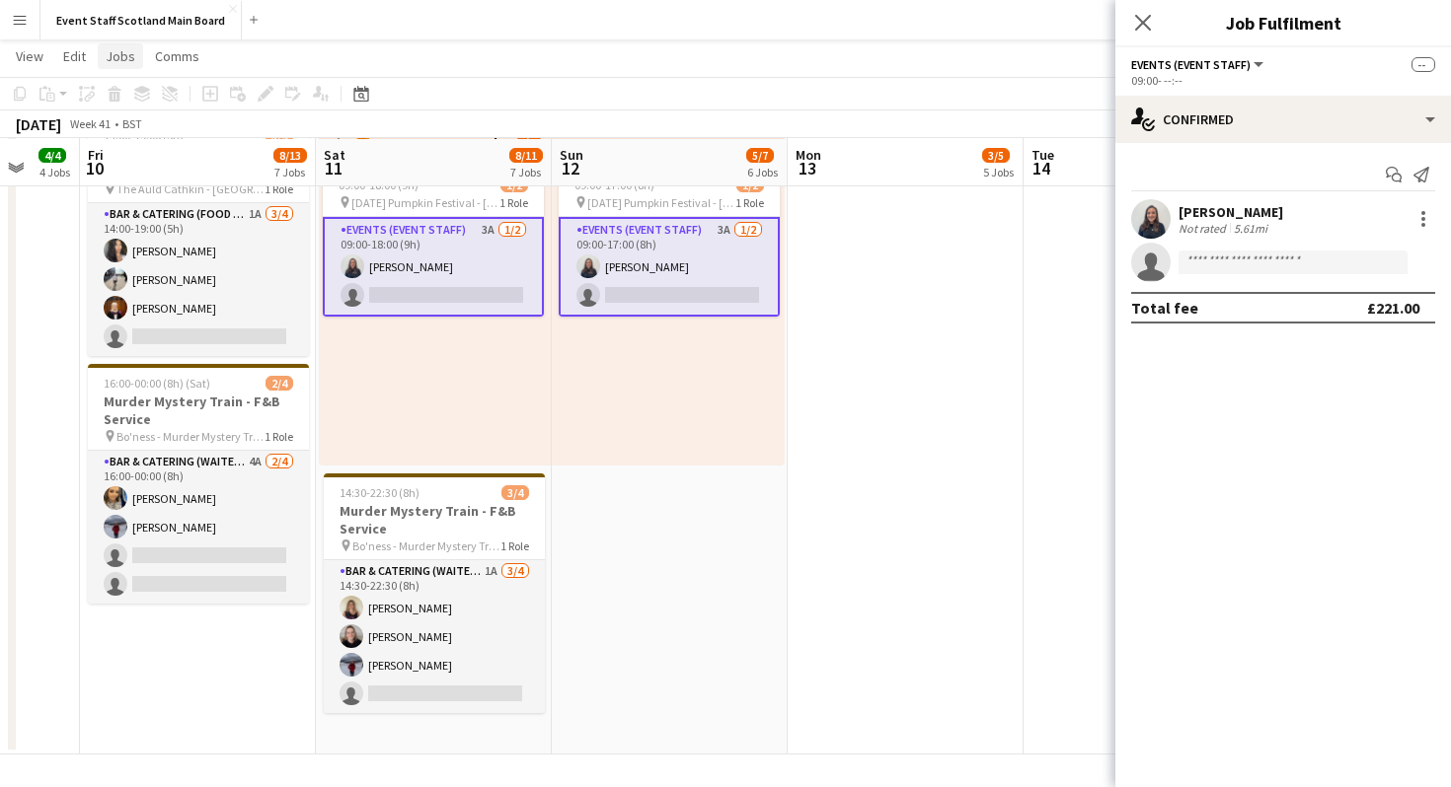
click at [124, 50] on span "Jobs" at bounding box center [121, 56] width 30 height 18
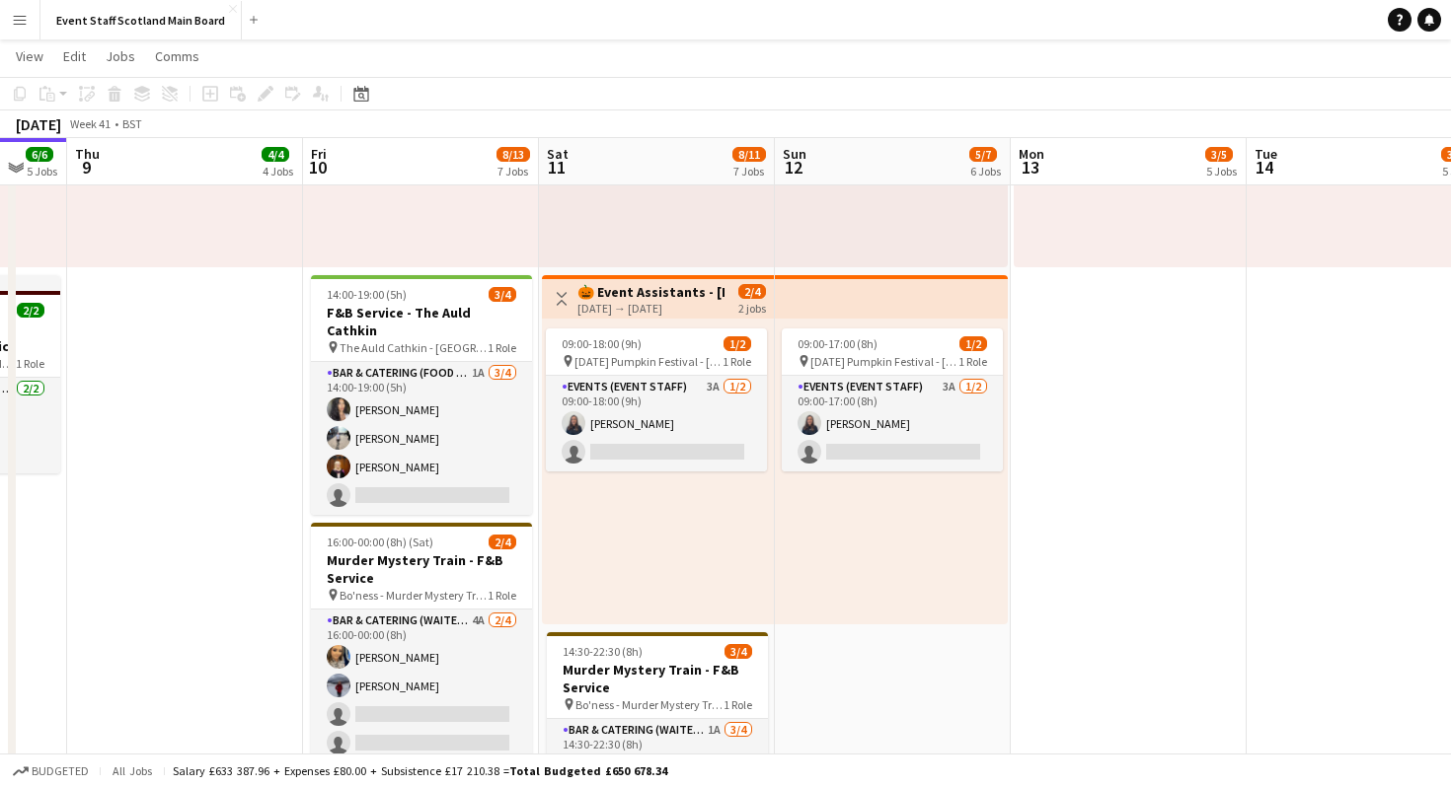
scroll to position [0, 891]
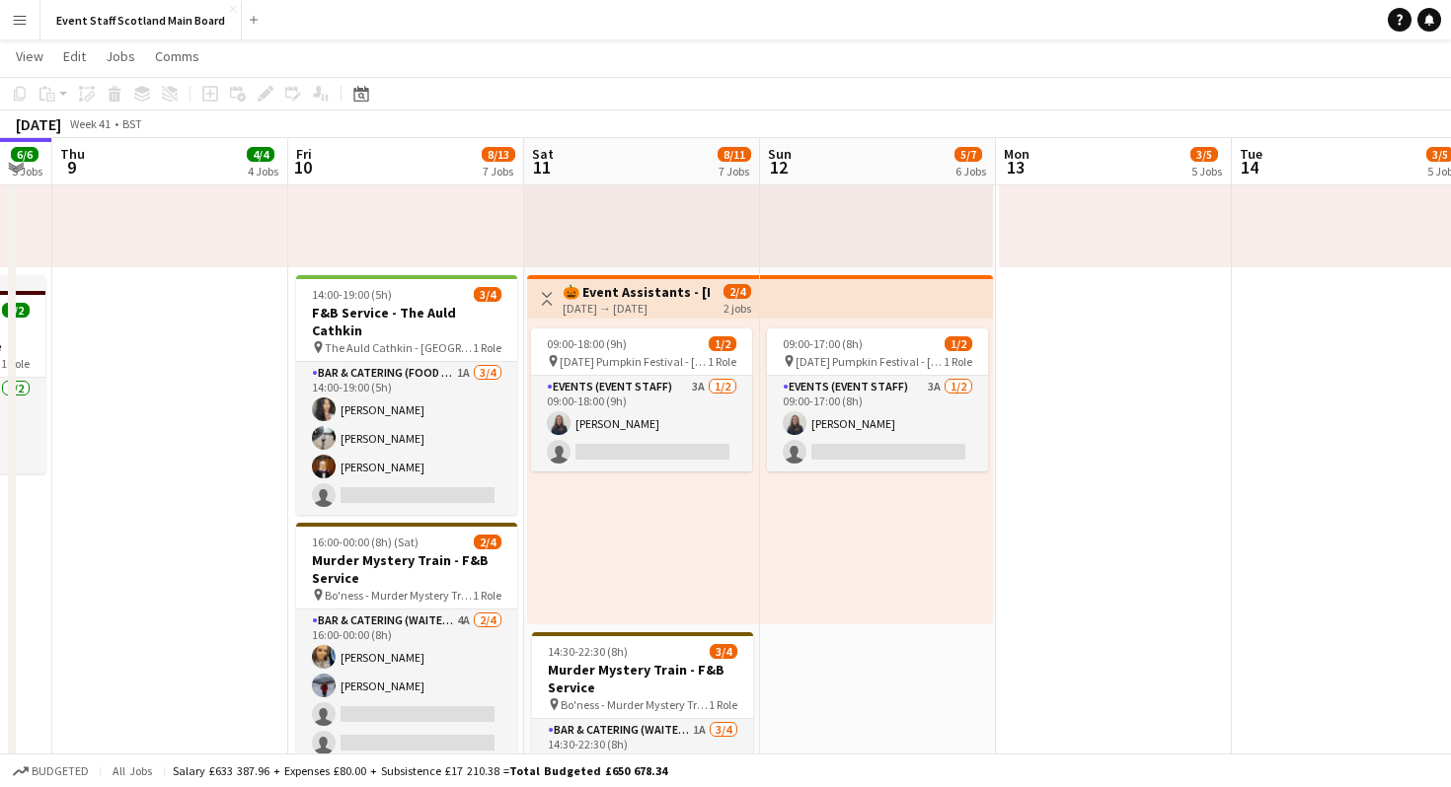
click at [800, 294] on app-top-bar at bounding box center [876, 296] width 233 height 43
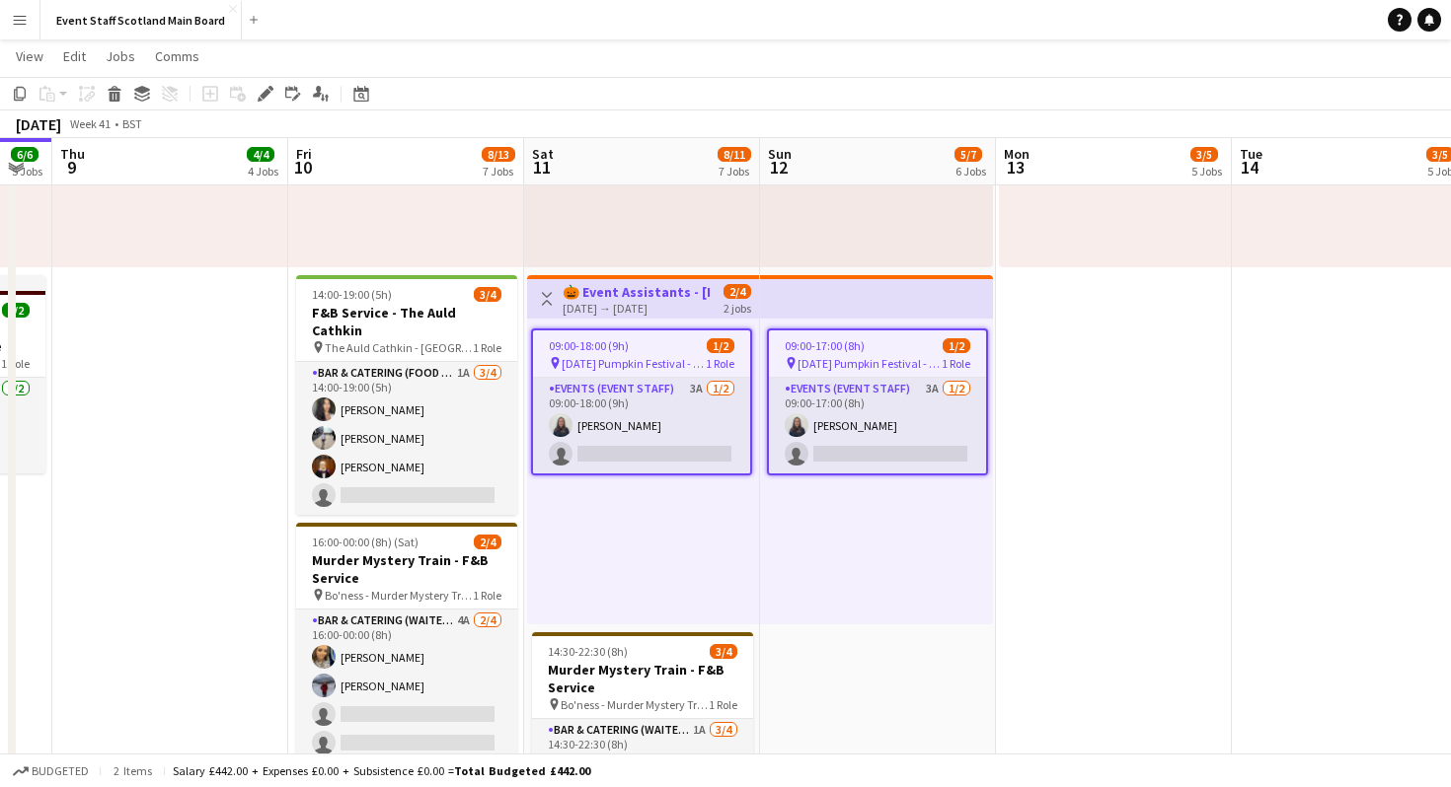
click at [114, 40] on app-page-menu "View Day view expanded Day view collapsed Month view Date picker Jump to [DATE]…" at bounding box center [725, 57] width 1451 height 37
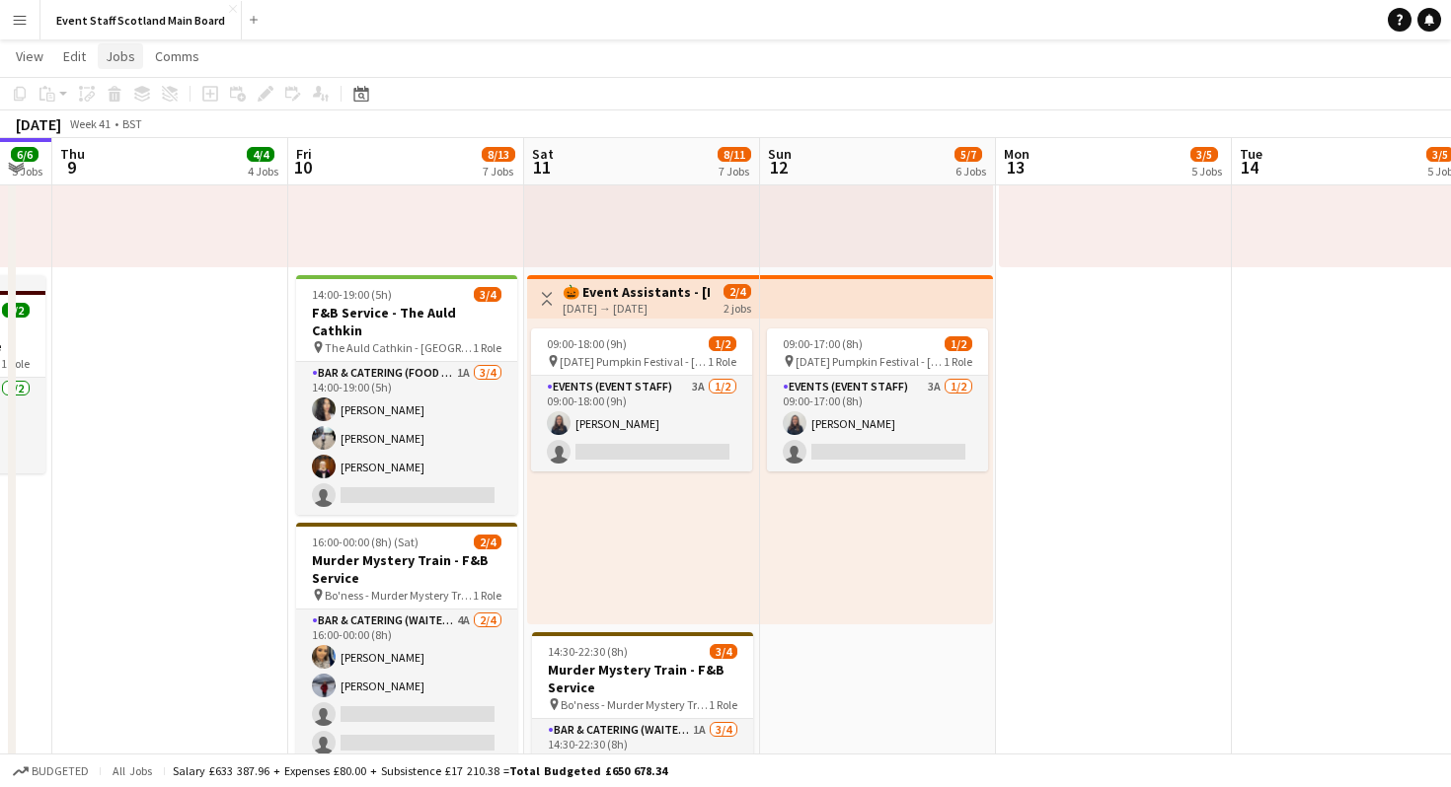
click at [118, 60] on span "Jobs" at bounding box center [121, 56] width 30 height 18
click at [839, 279] on app-top-bar at bounding box center [876, 296] width 233 height 43
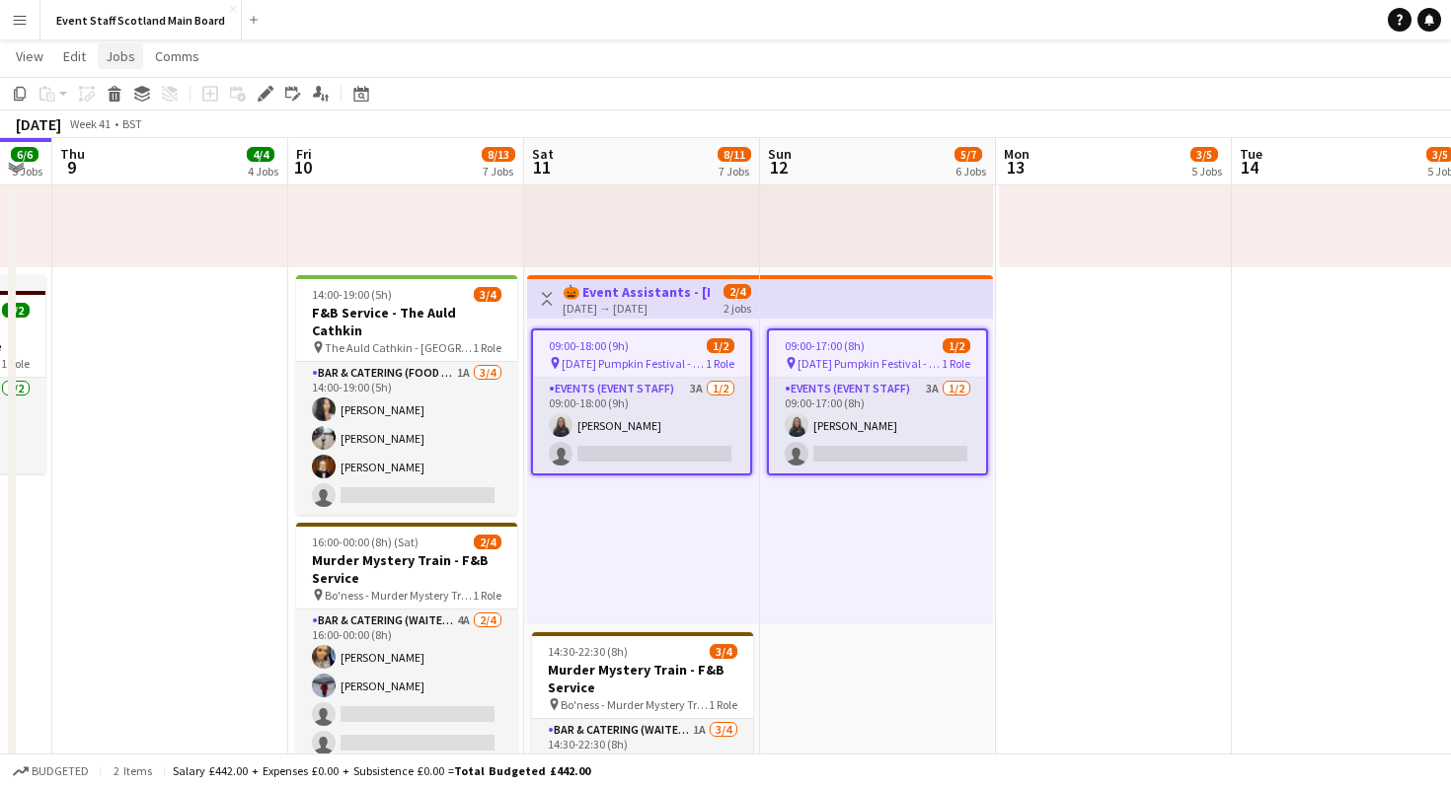
click at [110, 47] on span "Jobs" at bounding box center [121, 56] width 30 height 18
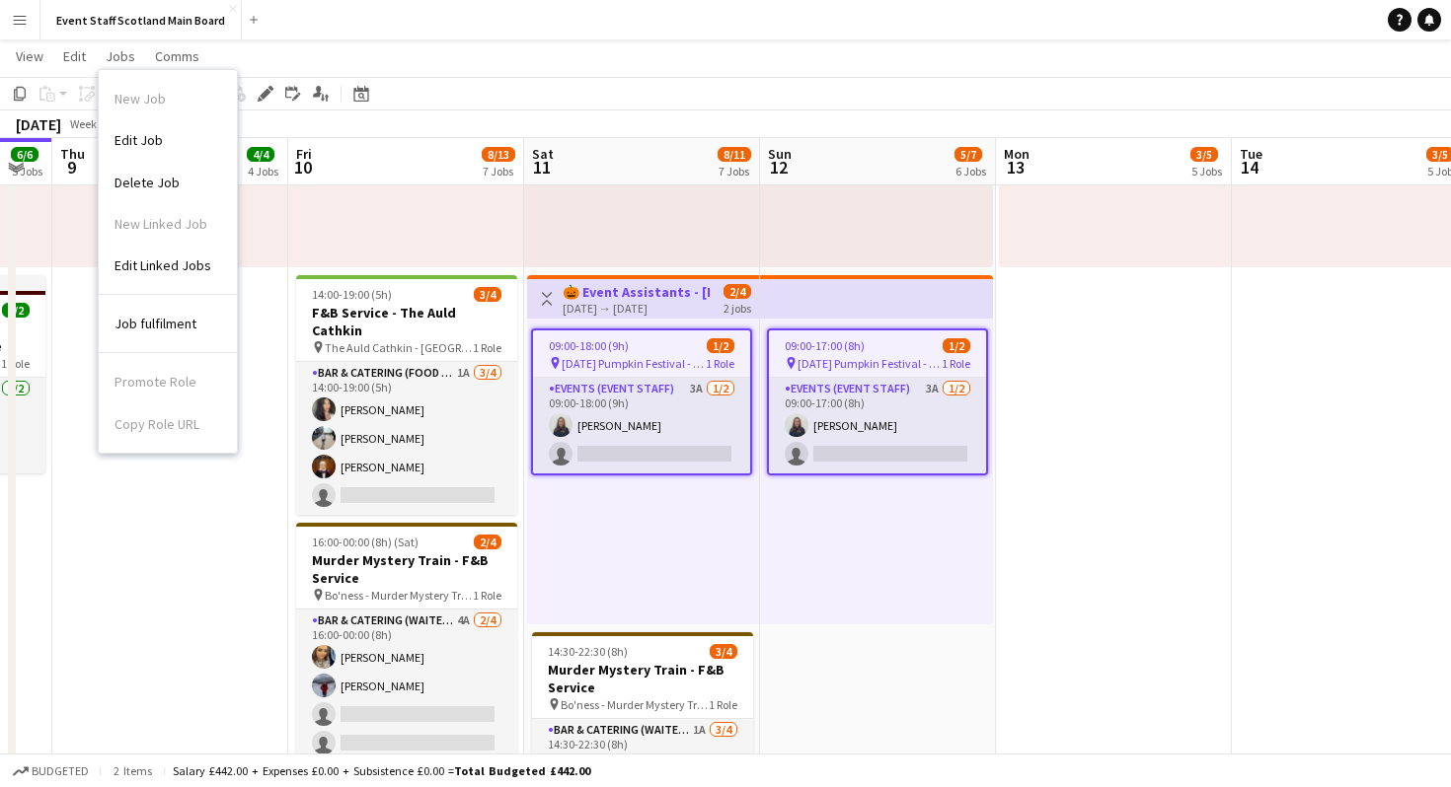
click at [187, 425] on div "Promote Role Copy Role URL" at bounding box center [168, 398] width 138 height 91
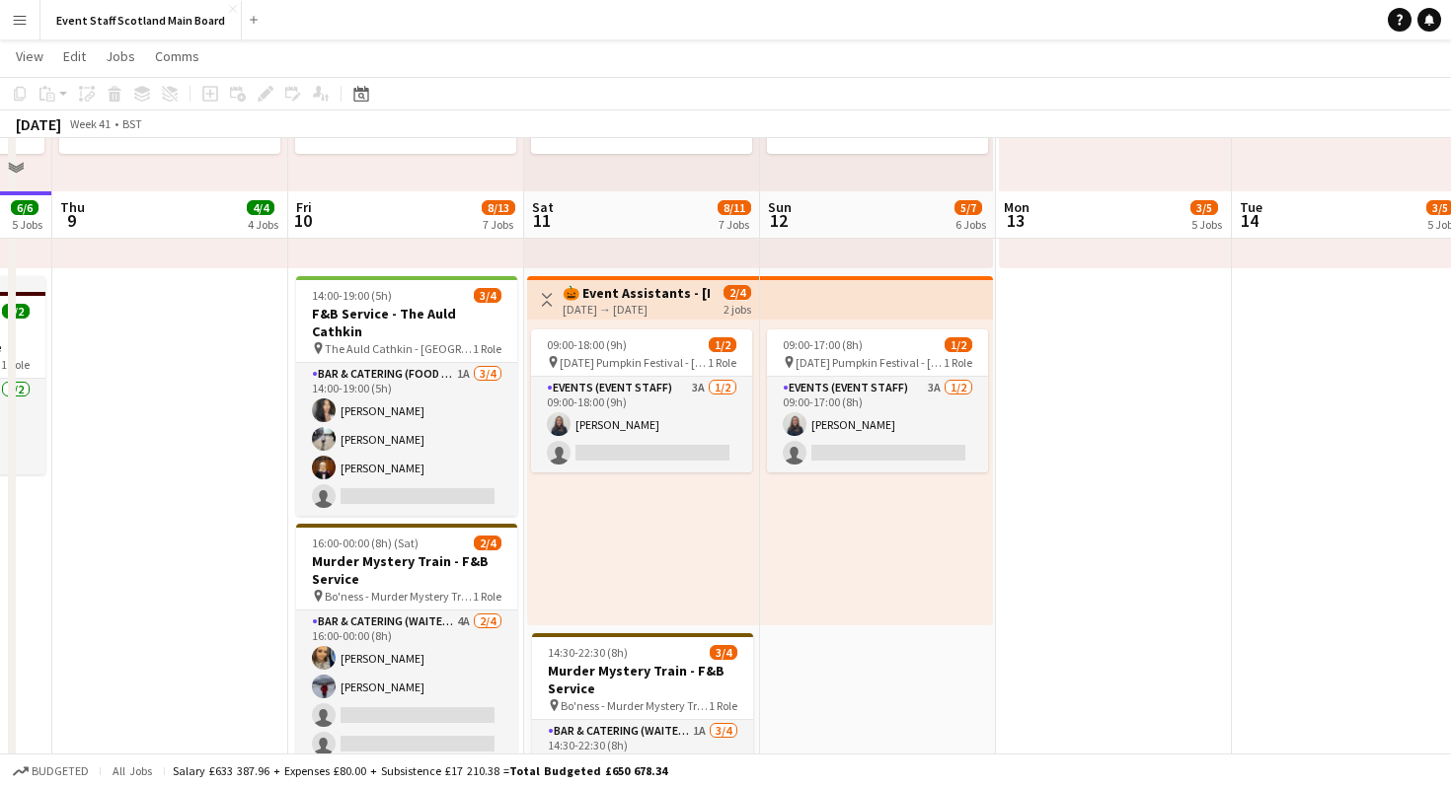
scroll to position [1124, 0]
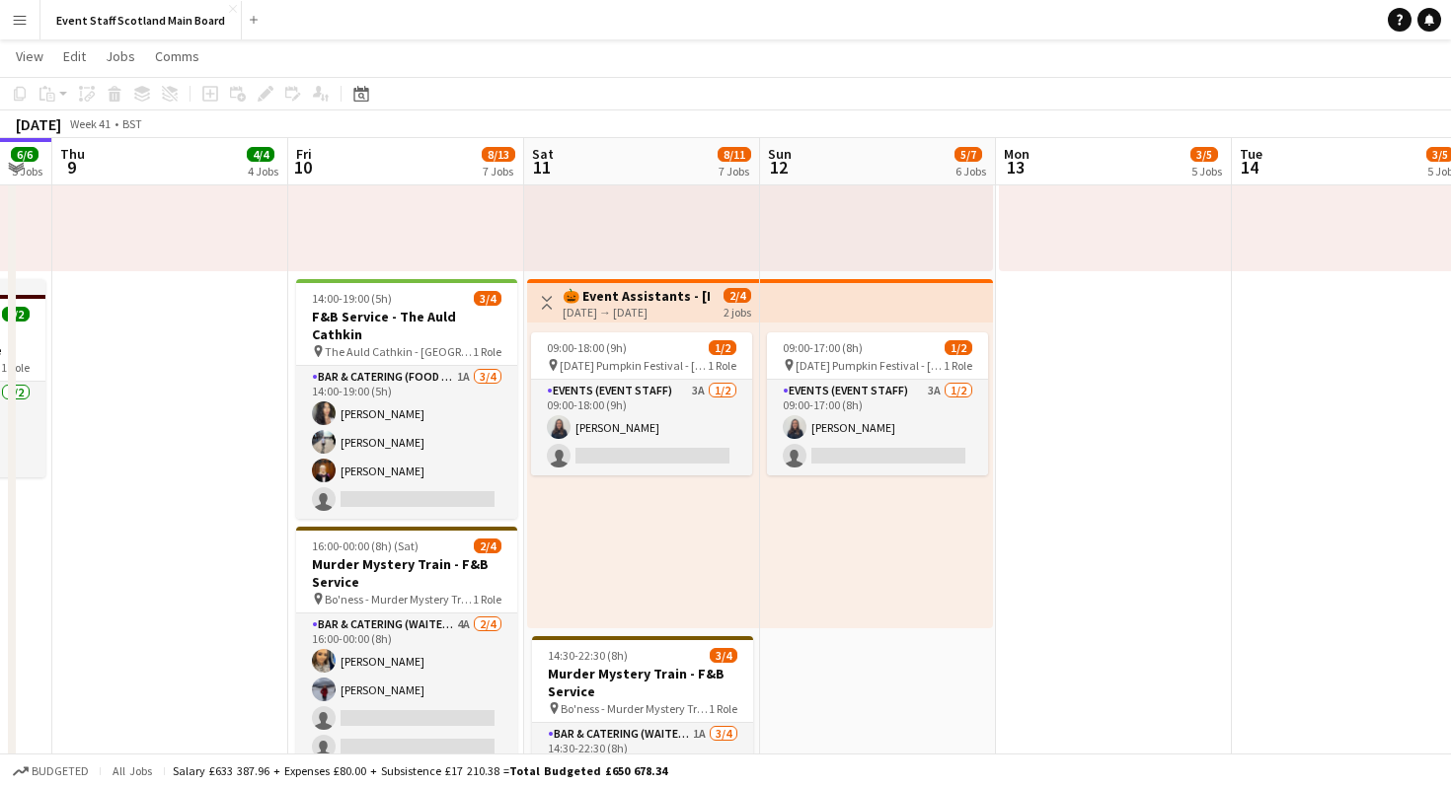
click at [859, 293] on app-top-bar at bounding box center [876, 300] width 233 height 43
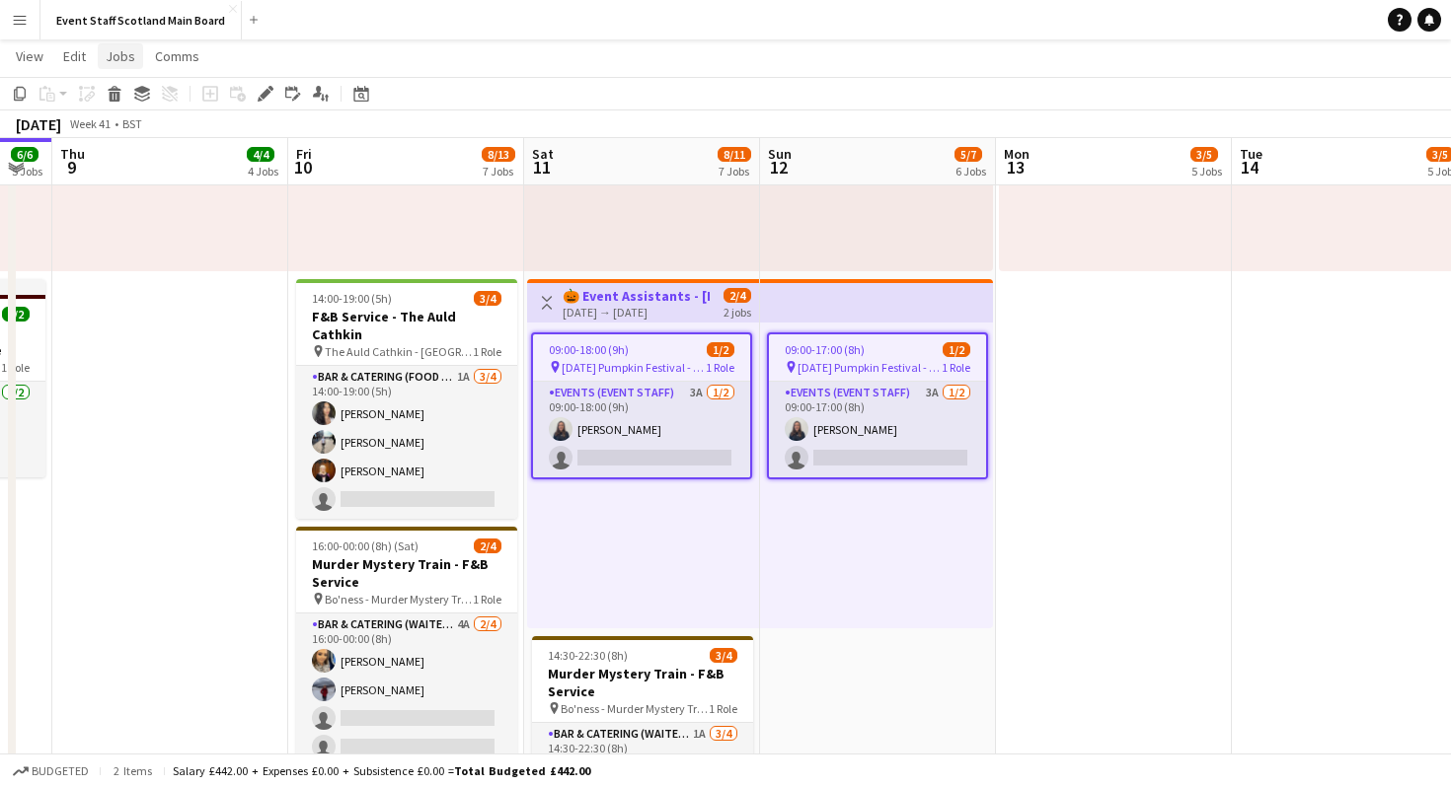
click at [128, 55] on span "Jobs" at bounding box center [121, 56] width 30 height 18
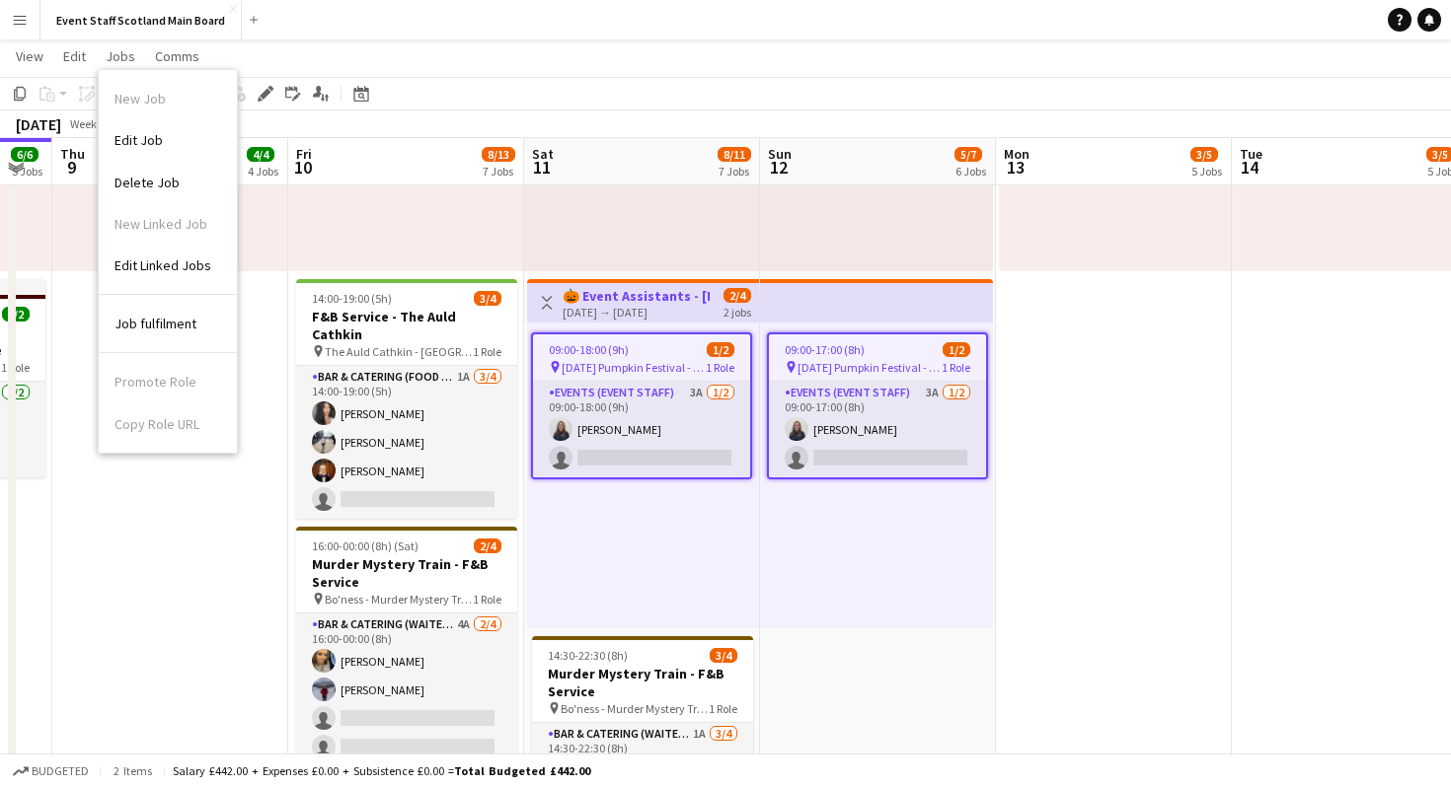
click at [490, 36] on app-navbar "Menu Boards Boards Boards All jobs Status Workforce Workforce My Workforce Recr…" at bounding box center [725, 19] width 1451 height 39
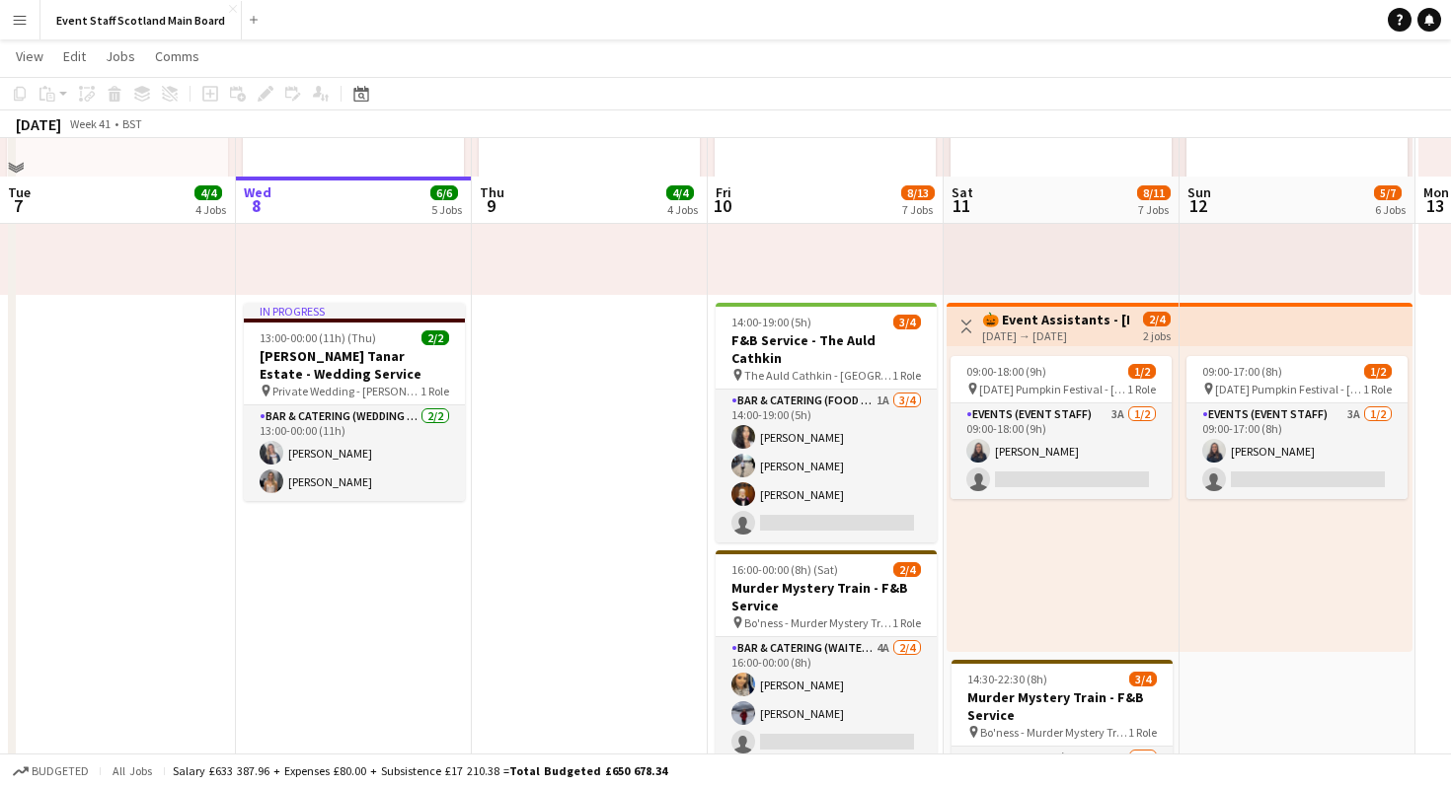
scroll to position [1151, 0]
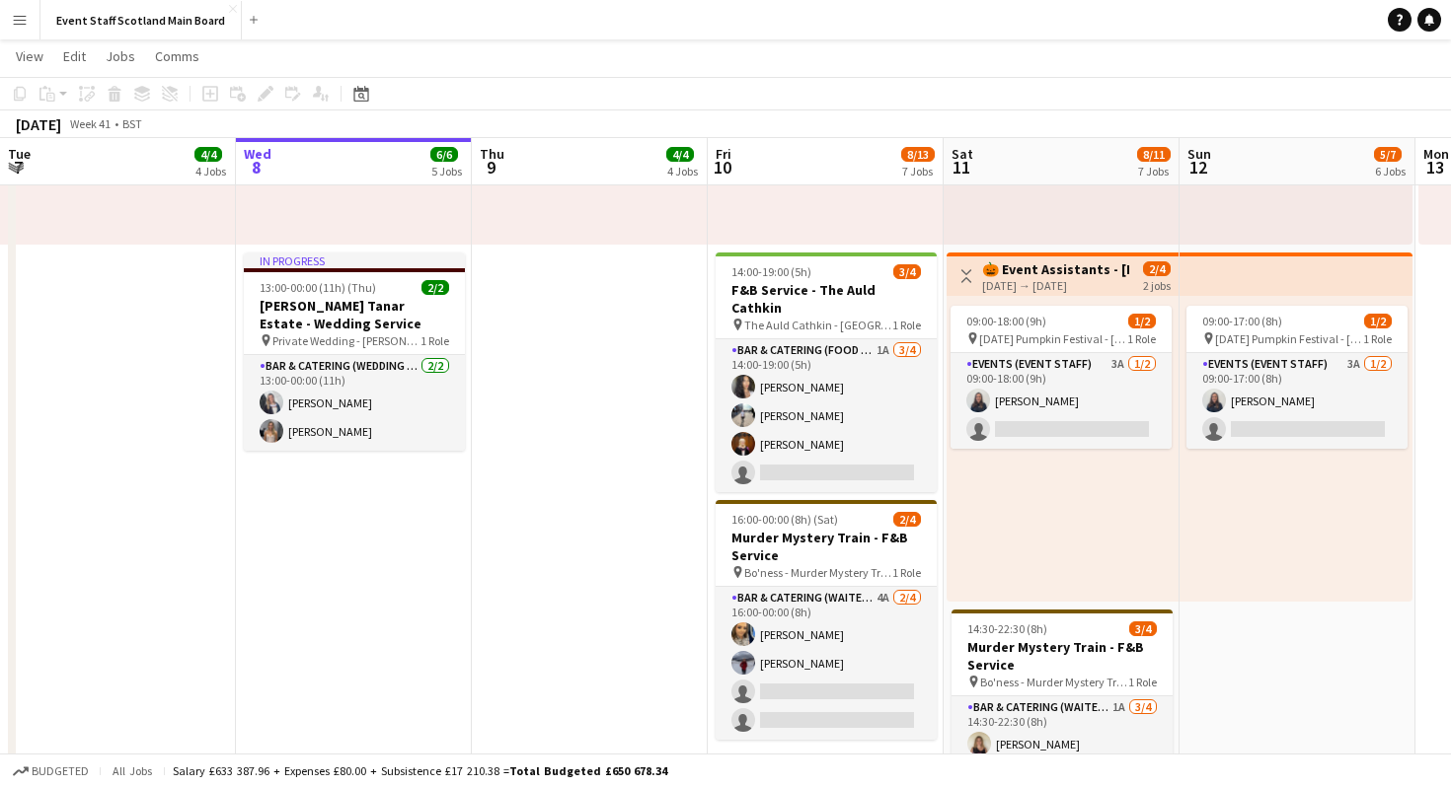
click at [1242, 292] on app-top-bar at bounding box center [1295, 274] width 233 height 43
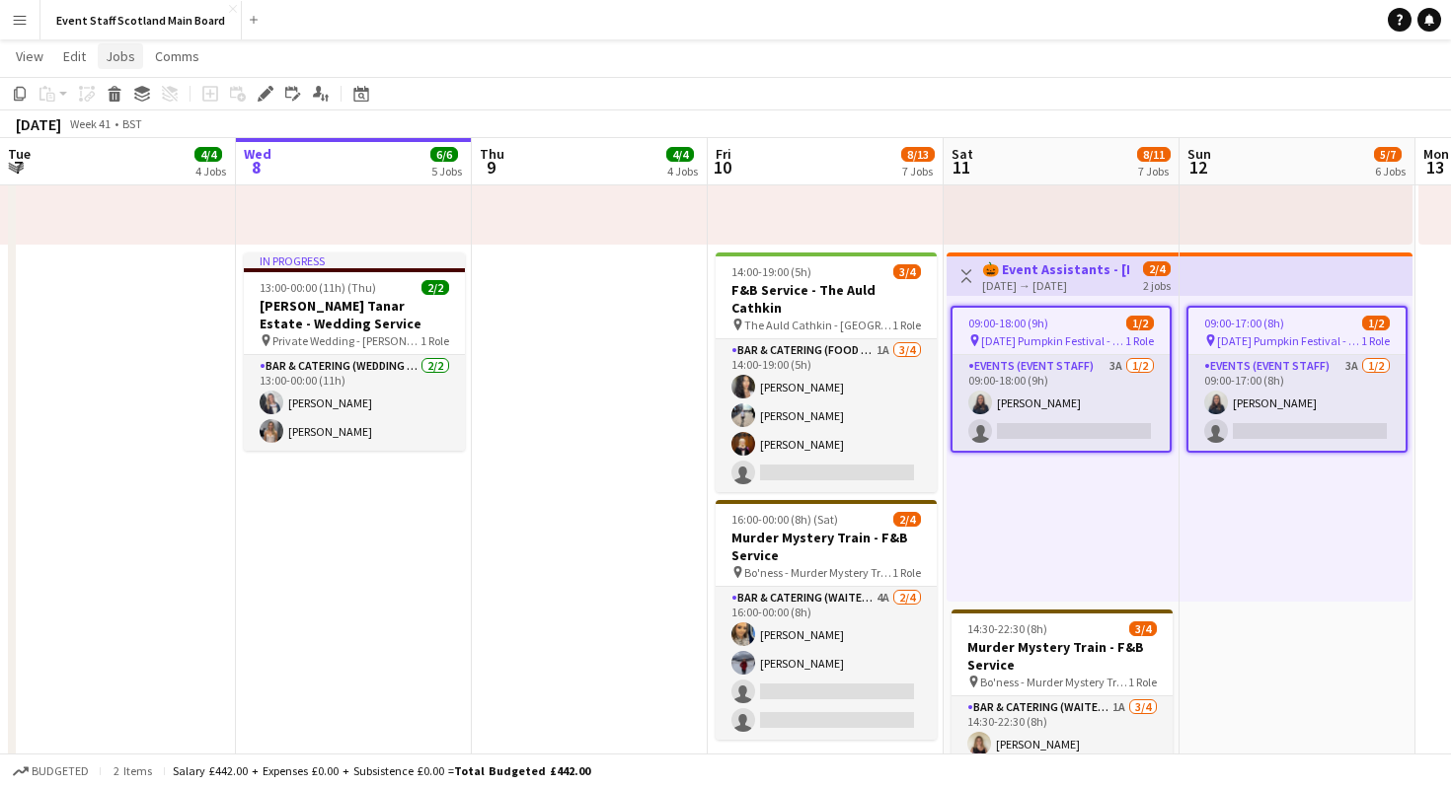
click at [118, 64] on span "Jobs" at bounding box center [121, 56] width 30 height 18
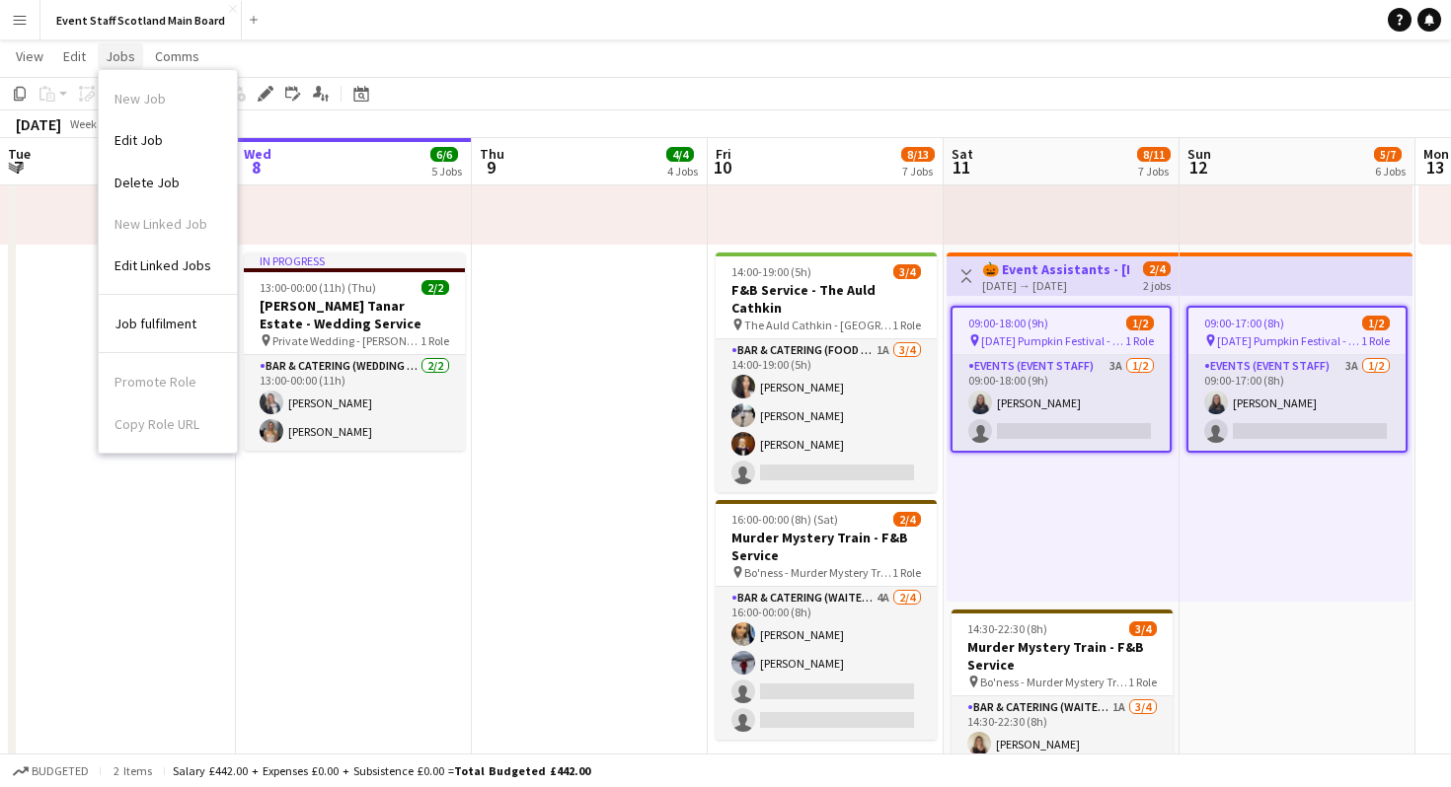
click at [118, 64] on span "Jobs" at bounding box center [121, 56] width 30 height 18
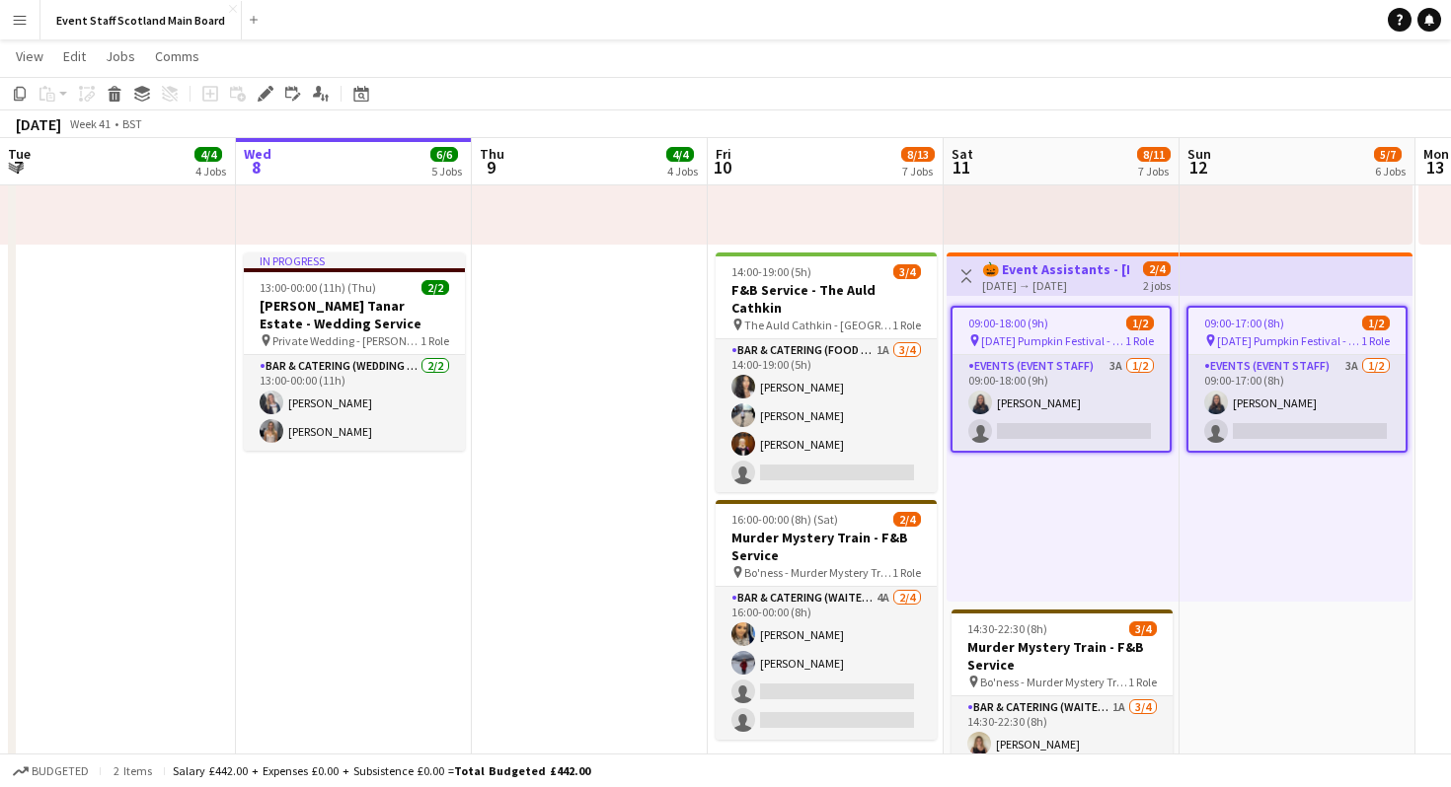
click at [1150, 88] on app-toolbar "Copy Paste Paste Command V Paste with crew Command Shift V Paste linked Job Del…" at bounding box center [725, 94] width 1451 height 34
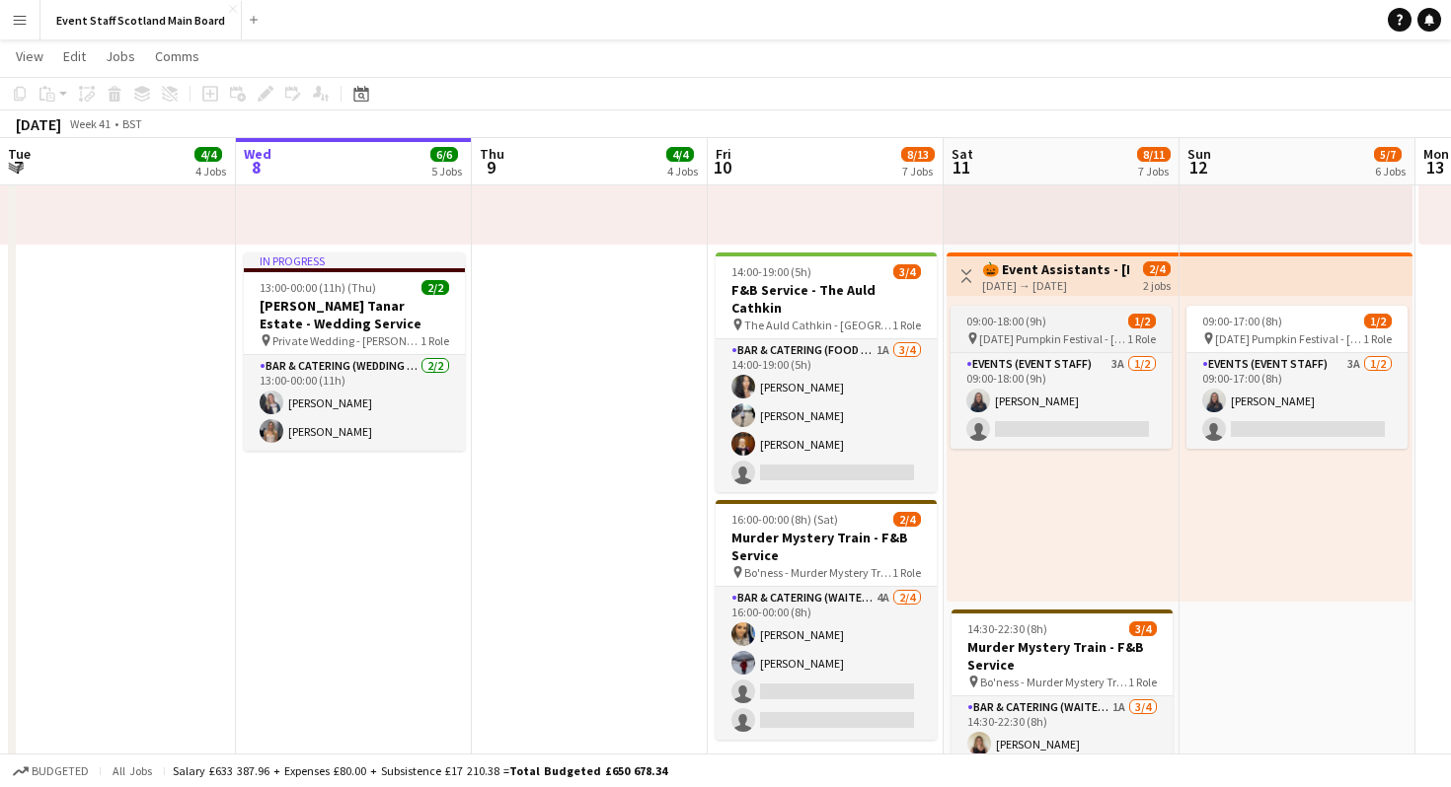
click at [1092, 330] on app-job-card "09:00-18:00 (9h) 1/2 pin Halloween Pumpkin Festival - Craiges Farm 1 Role Event…" at bounding box center [1060, 377] width 221 height 143
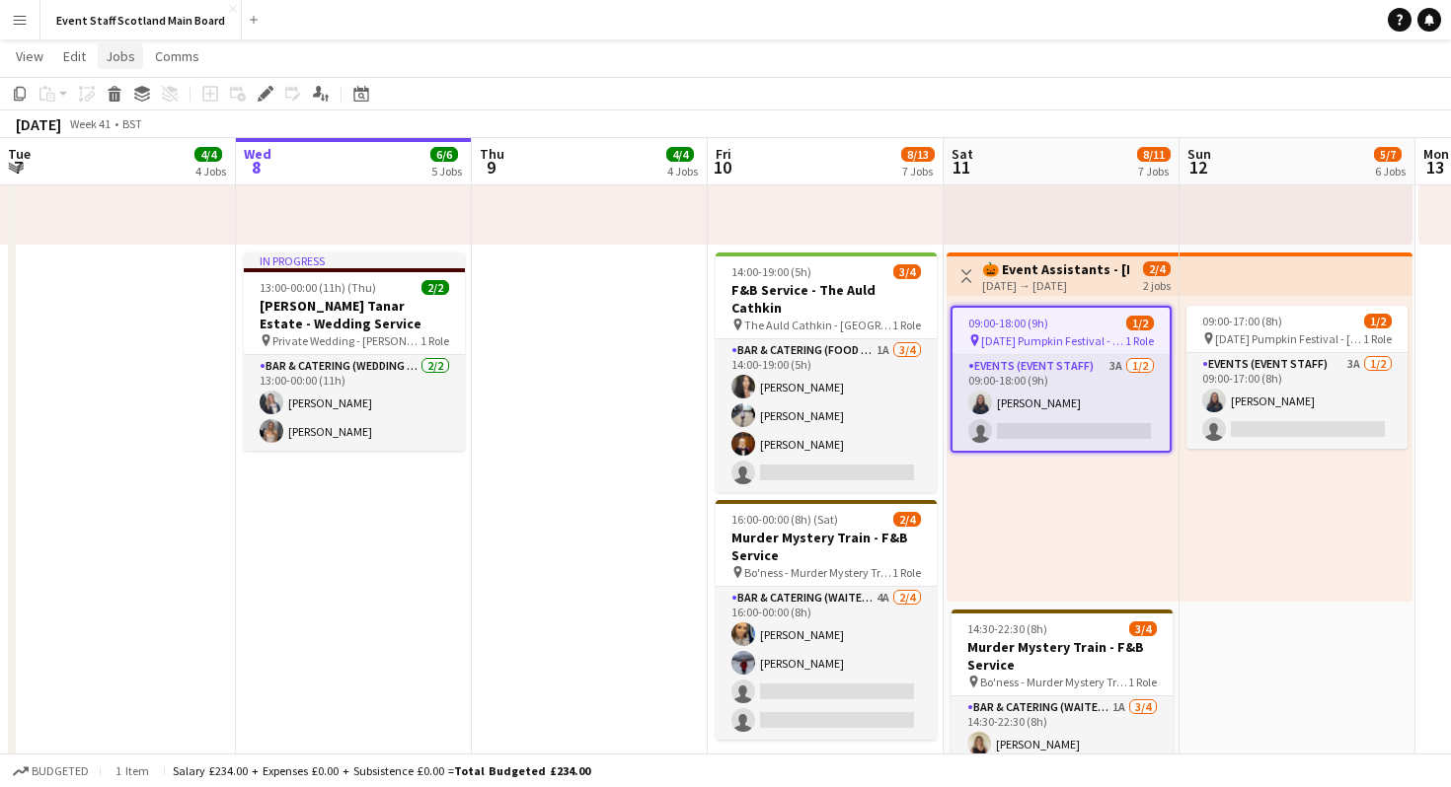
click at [126, 55] on span "Jobs" at bounding box center [121, 56] width 30 height 18
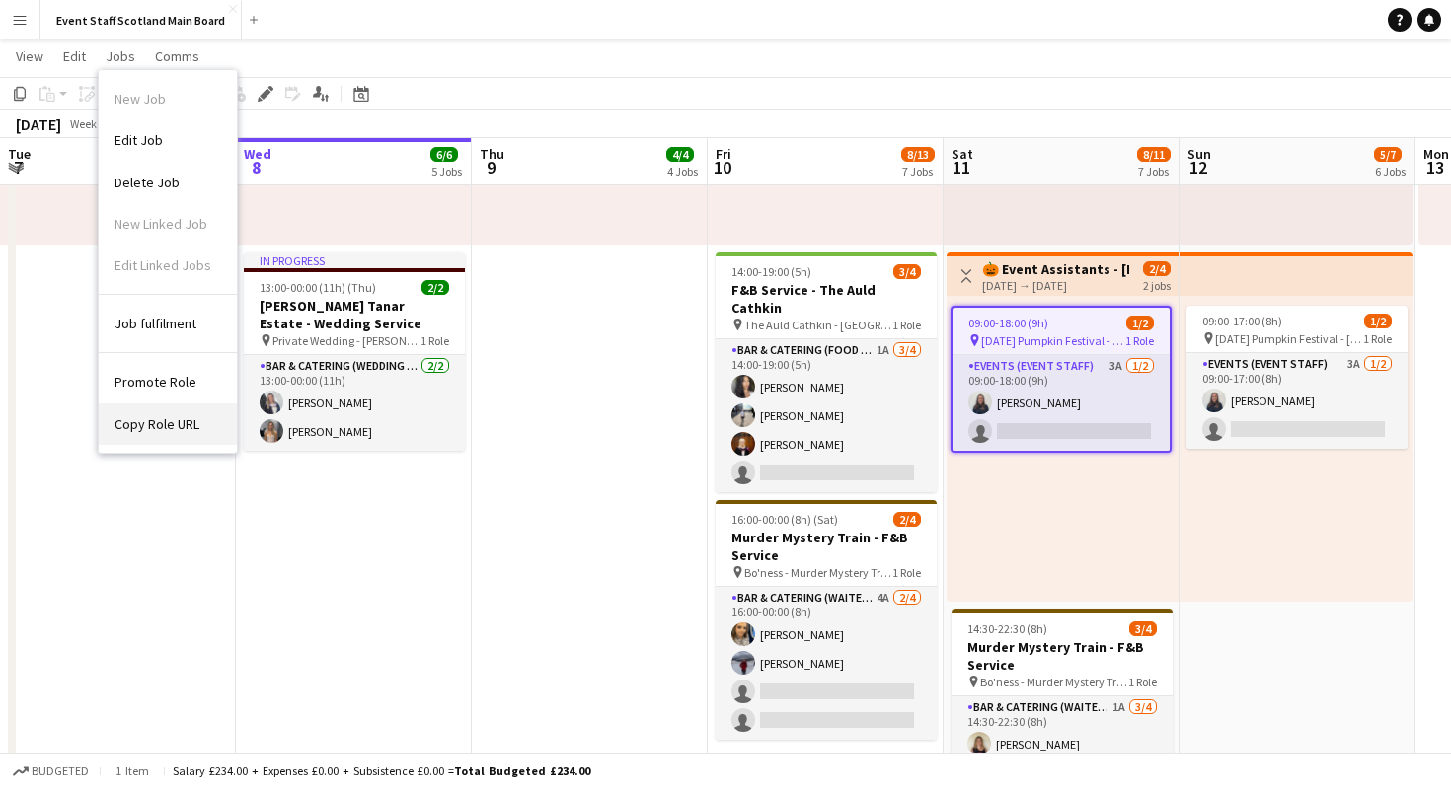
click at [127, 423] on span "Copy Role URL" at bounding box center [156, 424] width 85 height 18
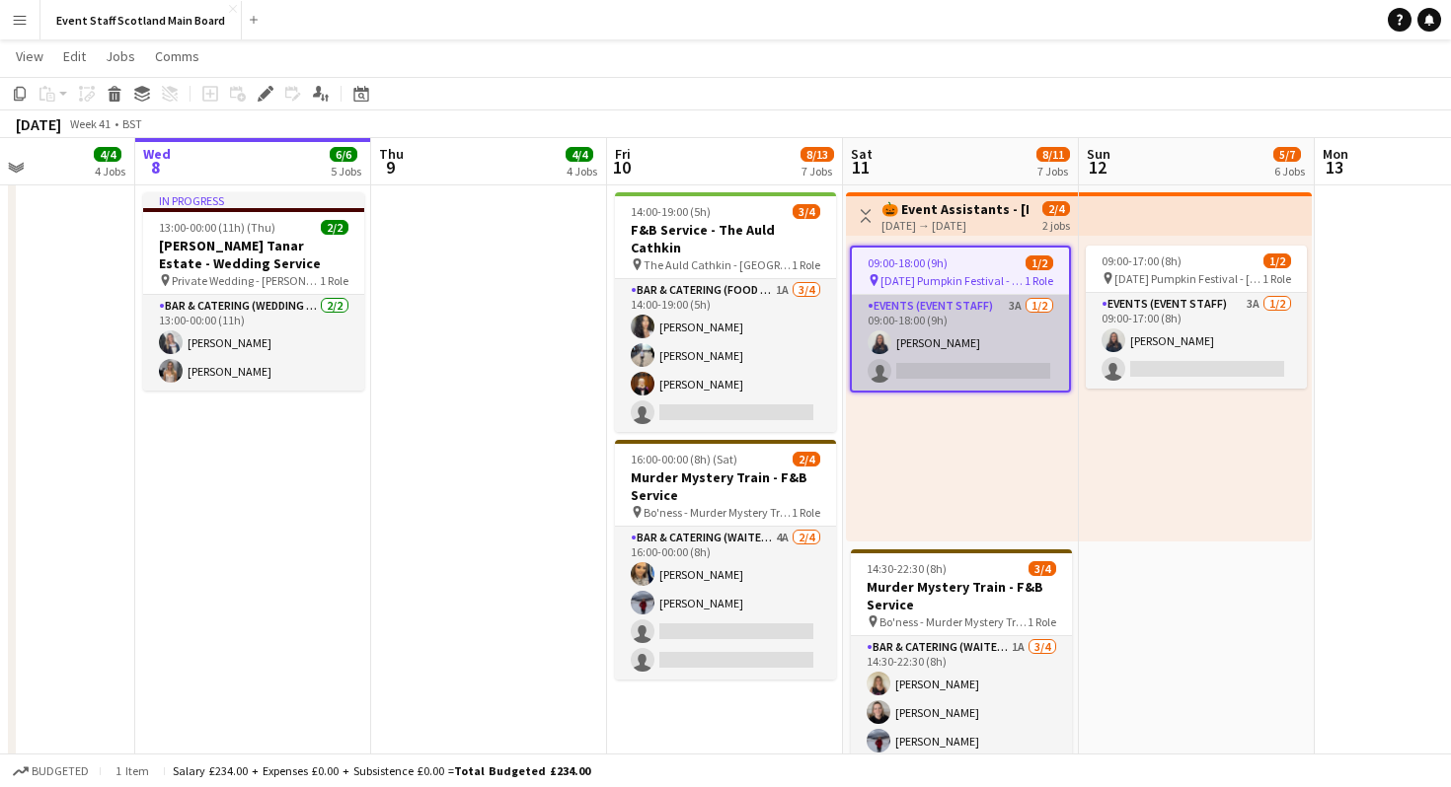
scroll to position [1287, 0]
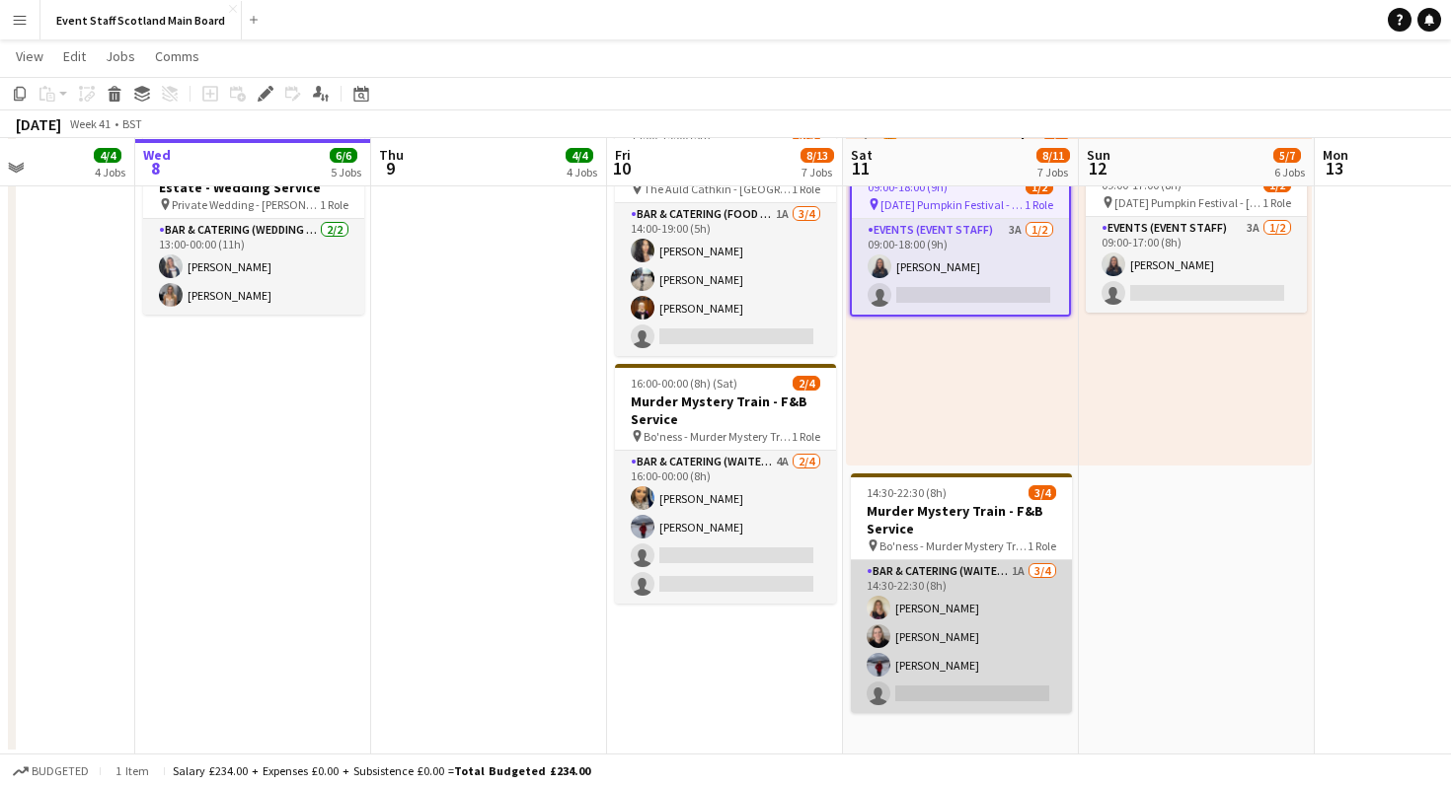
click at [1025, 618] on app-card-role "Bar & Catering (Waiter / waitress) 1A 3/4 14:30-22:30 (8h) katie Holdsworth Kir…" at bounding box center [961, 637] width 221 height 153
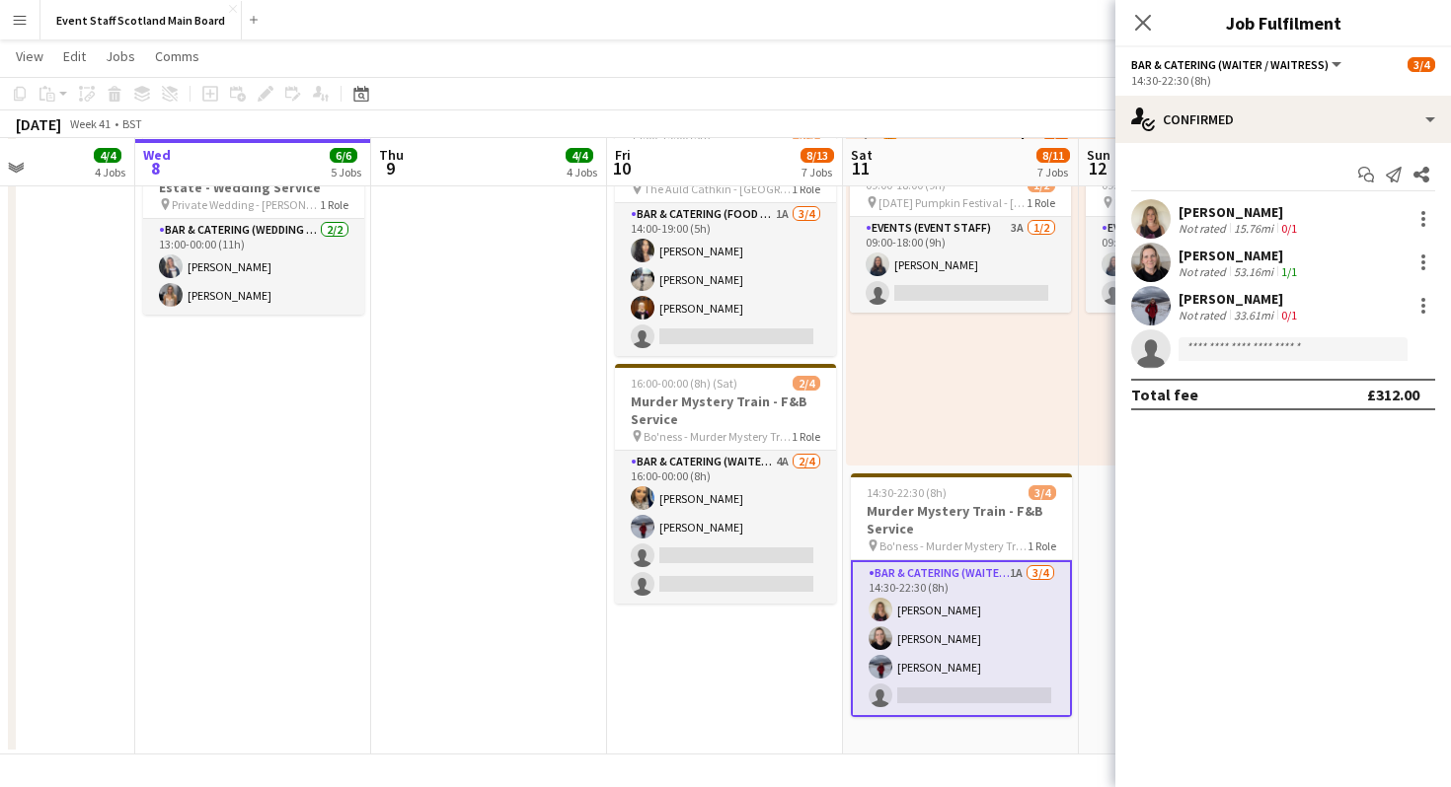
click at [1233, 218] on div "[PERSON_NAME]" at bounding box center [1239, 212] width 122 height 18
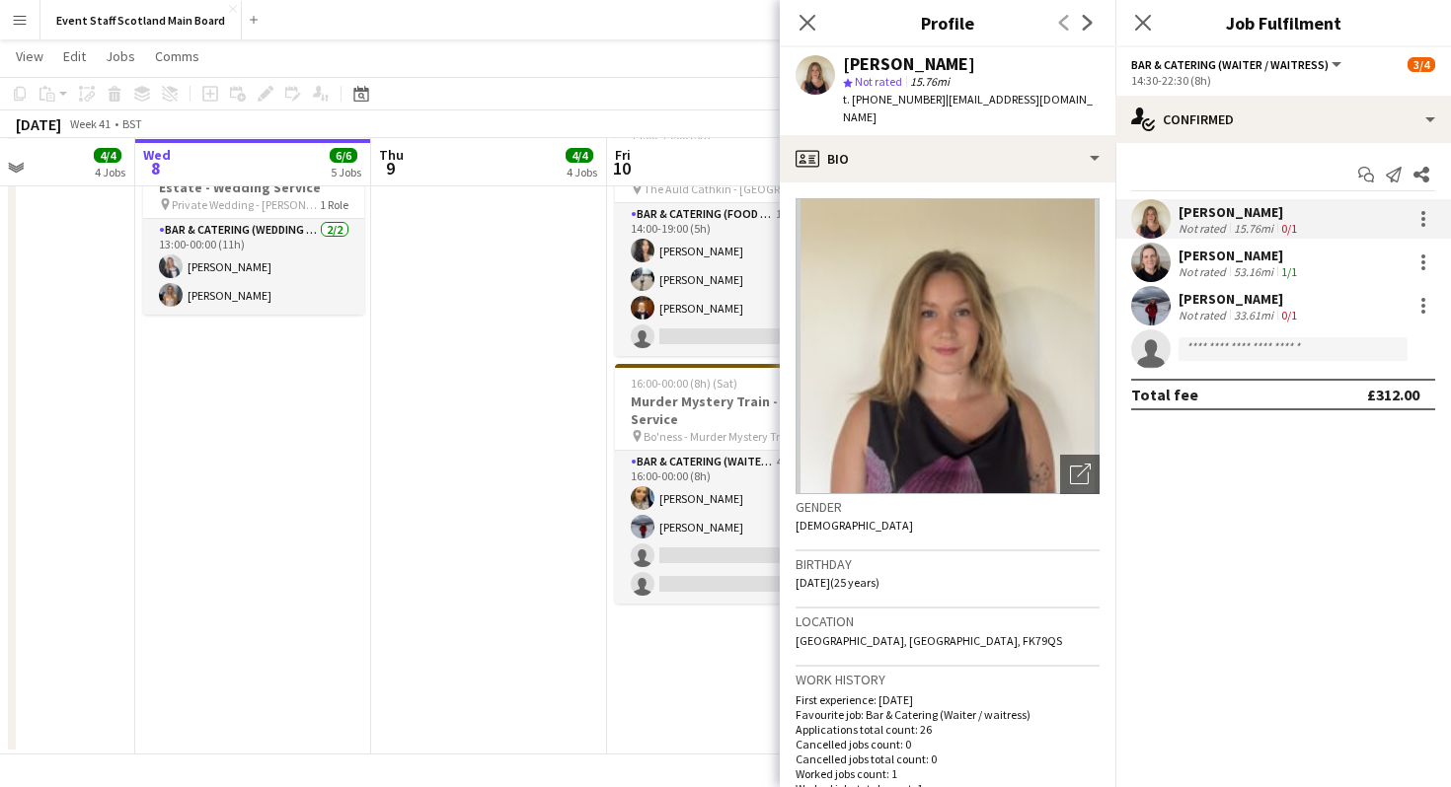
click at [789, 34] on div "Close pop-in" at bounding box center [807, 22] width 55 height 45
click at [808, 26] on icon "Close pop-in" at bounding box center [806, 22] width 19 height 19
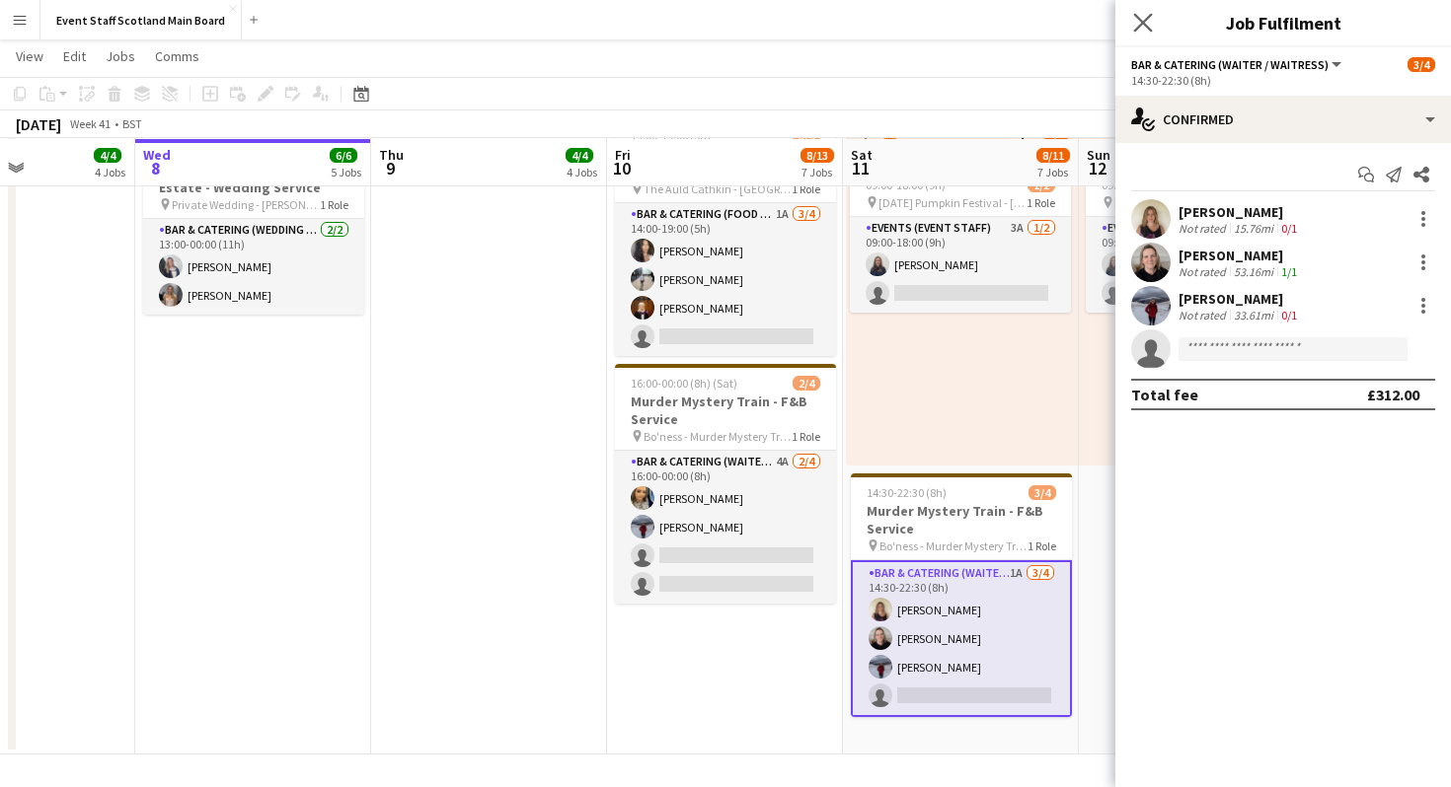
click at [1132, 27] on app-icon "Close pop-in" at bounding box center [1143, 23] width 29 height 29
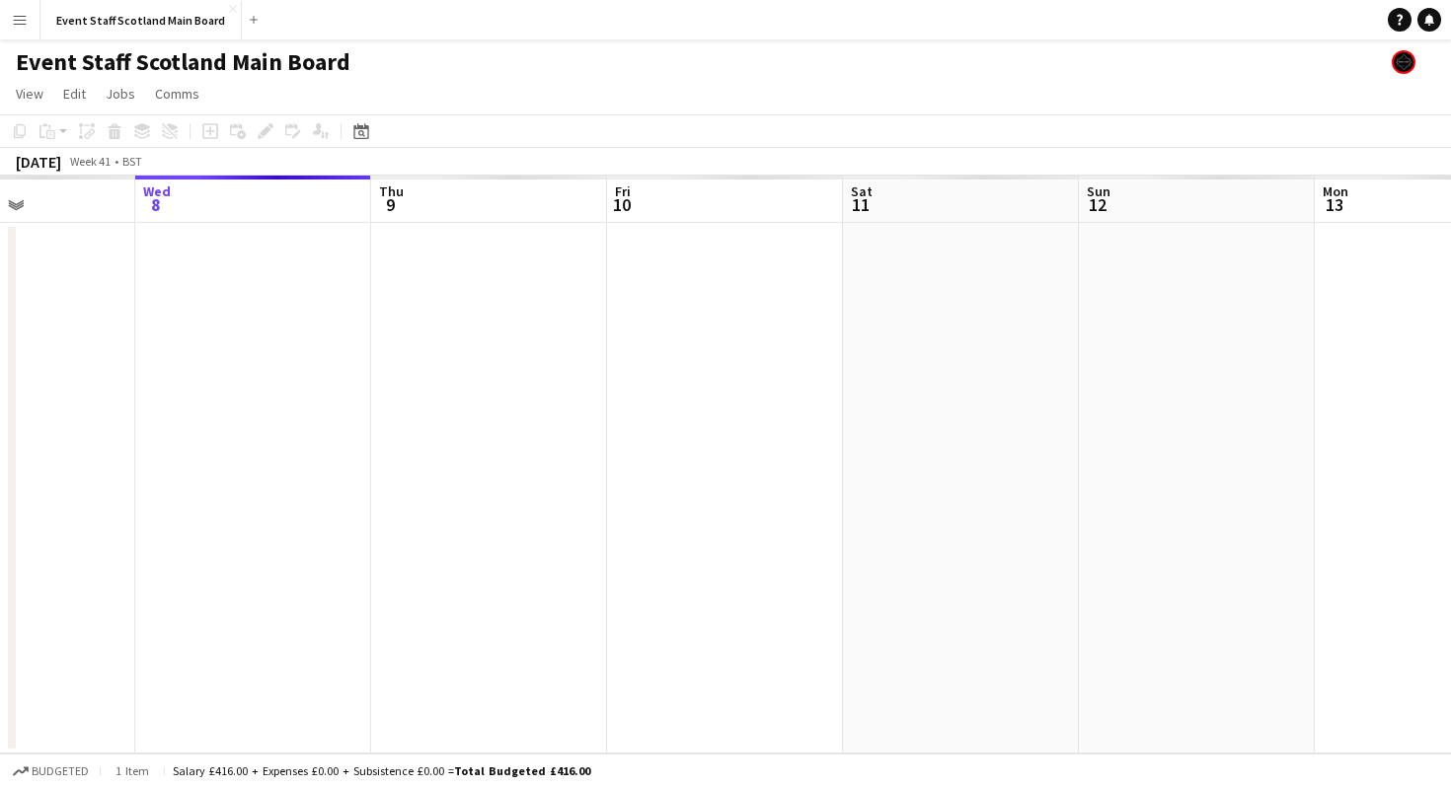
scroll to position [0, 0]
